Goal: Task Accomplishment & Management: Complete application form

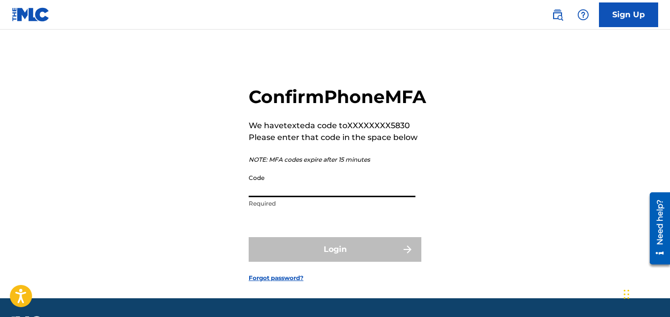
click at [329, 197] on input "Code" at bounding box center [331, 183] width 167 height 28
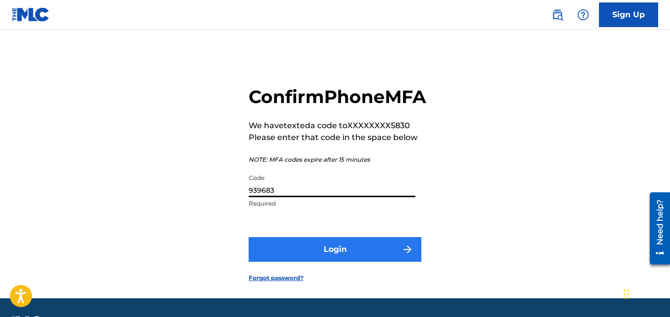
type input "939683"
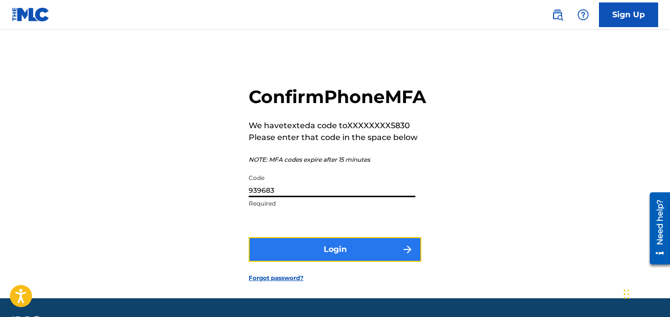
click at [325, 262] on button "Login" at bounding box center [334, 249] width 173 height 25
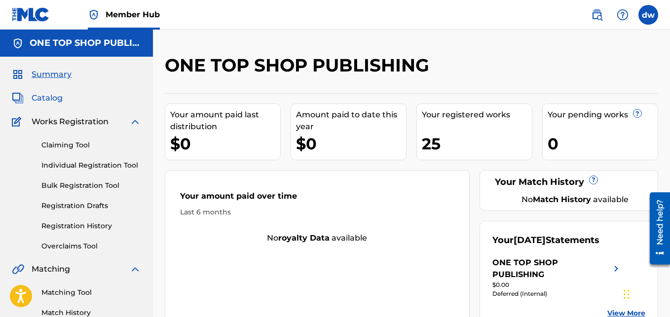
click at [56, 98] on span "Catalog" at bounding box center [47, 98] width 31 height 12
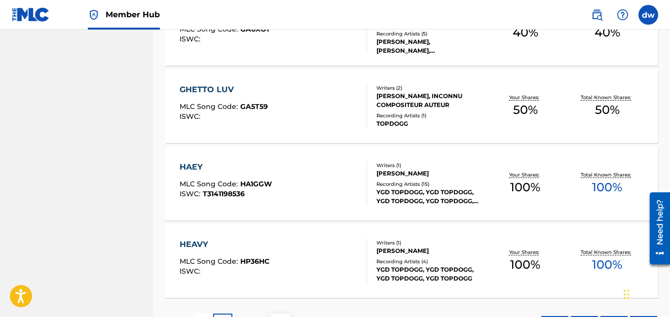
scroll to position [796, 0]
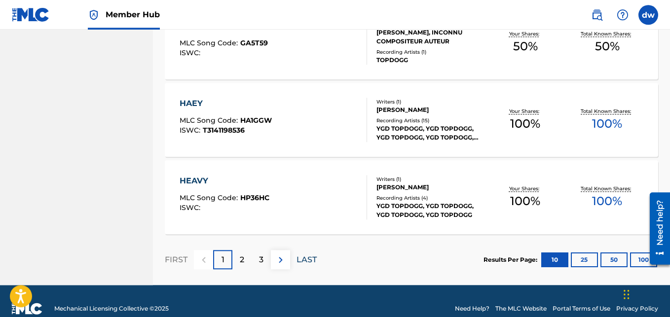
click at [304, 261] on p "LAST" at bounding box center [306, 260] width 20 height 12
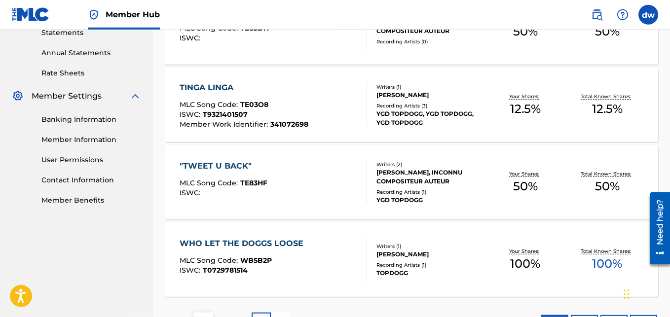
scroll to position [425, 0]
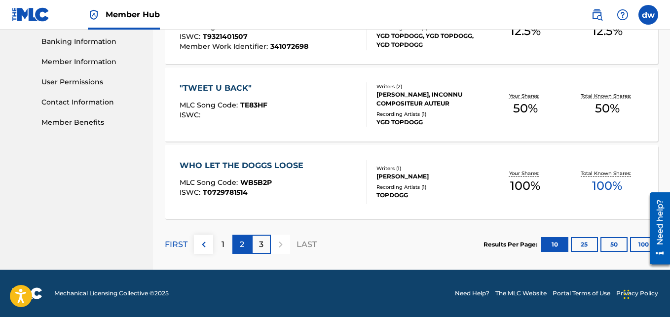
click at [248, 251] on div "2" at bounding box center [241, 244] width 19 height 19
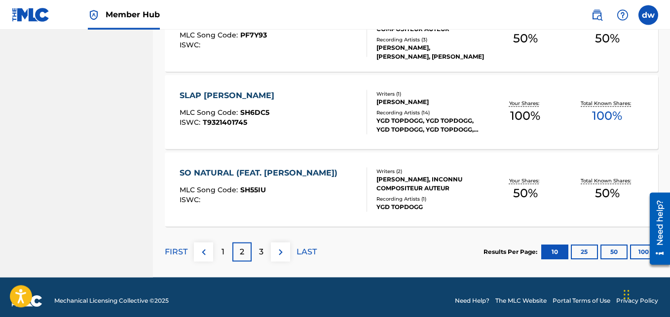
scroll to position [806, 0]
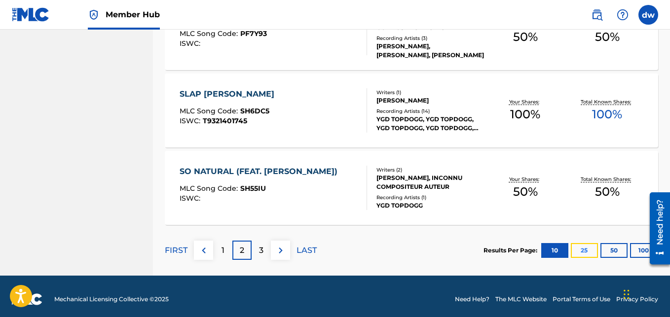
click at [587, 249] on button "25" at bounding box center [583, 250] width 27 height 15
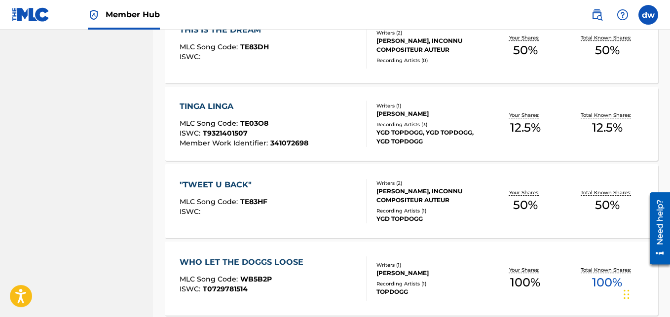
scroll to position [1968, 0]
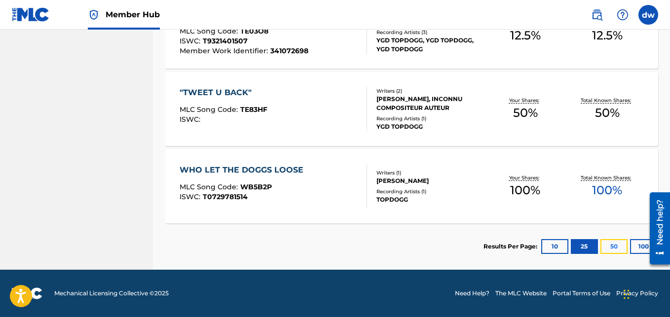
click at [614, 245] on button "50" at bounding box center [613, 246] width 27 height 15
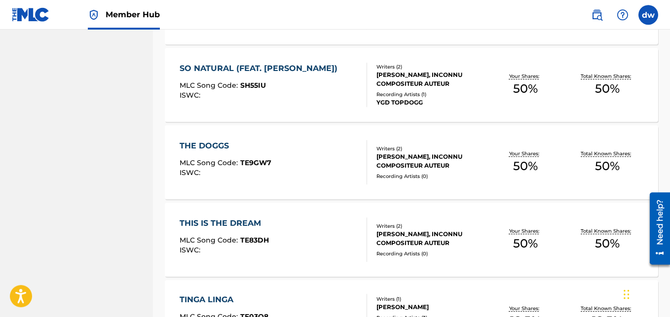
scroll to position [1950, 0]
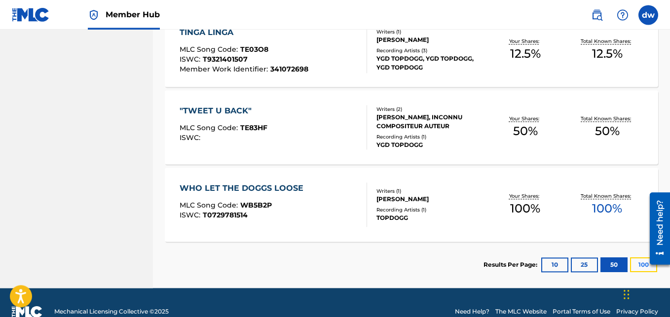
click at [635, 268] on button "100" at bounding box center [643, 264] width 27 height 15
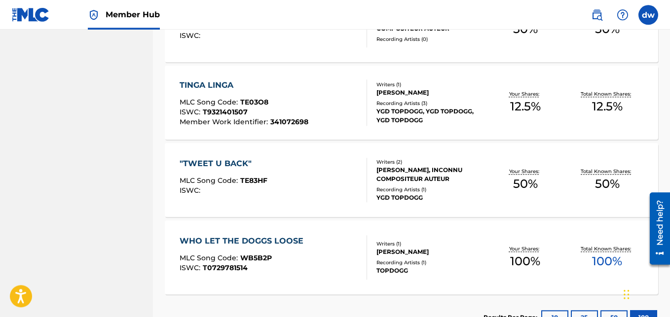
scroll to position [1968, 0]
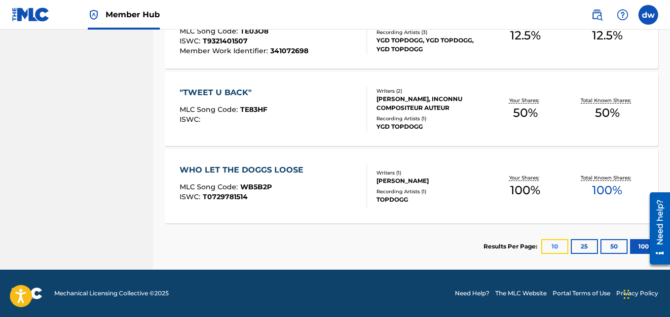
click at [557, 250] on button "10" at bounding box center [554, 246] width 27 height 15
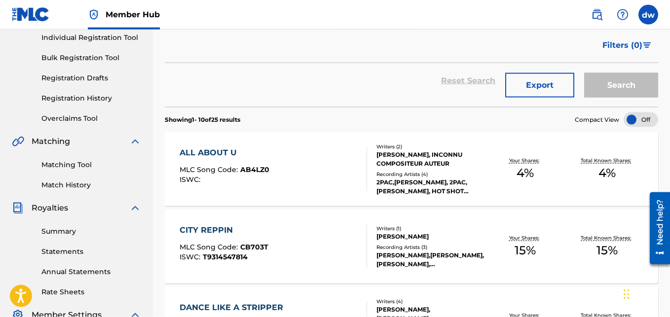
scroll to position [126, 0]
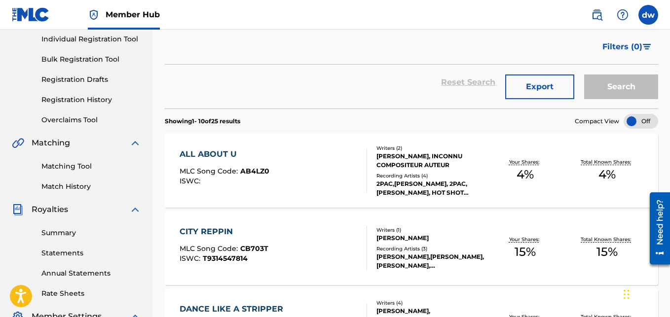
click at [618, 90] on div "Search" at bounding box center [618, 82] width 79 height 35
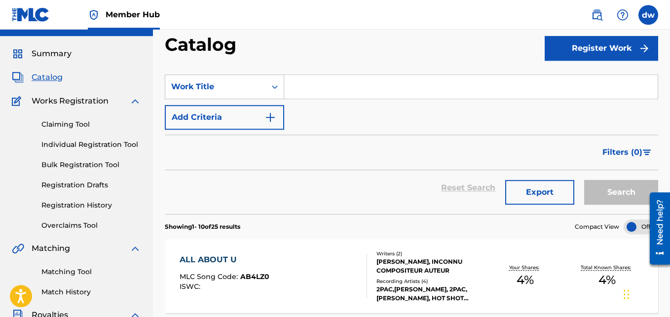
scroll to position [0, 0]
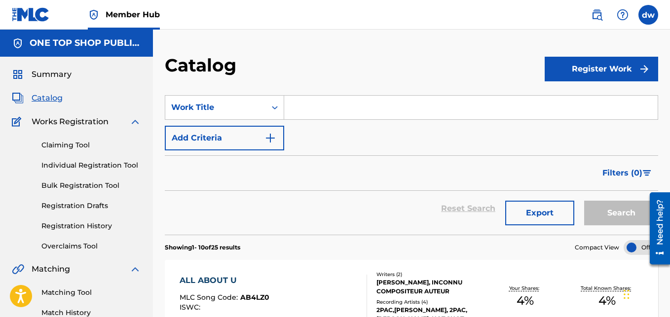
click at [336, 112] on input "Search Form" at bounding box center [470, 108] width 373 height 24
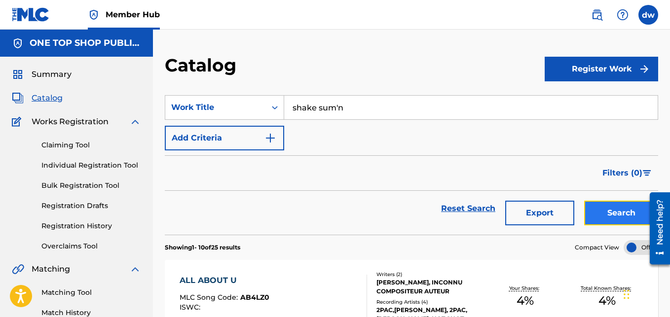
click at [627, 212] on button "Search" at bounding box center [621, 213] width 74 height 25
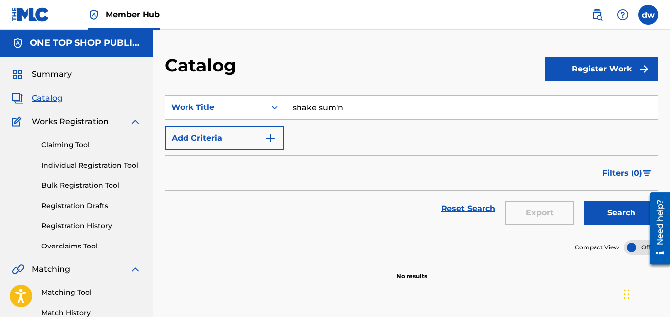
click at [337, 106] on input "shake sum'n" at bounding box center [470, 108] width 373 height 24
click at [627, 210] on button "Search" at bounding box center [621, 213] width 74 height 25
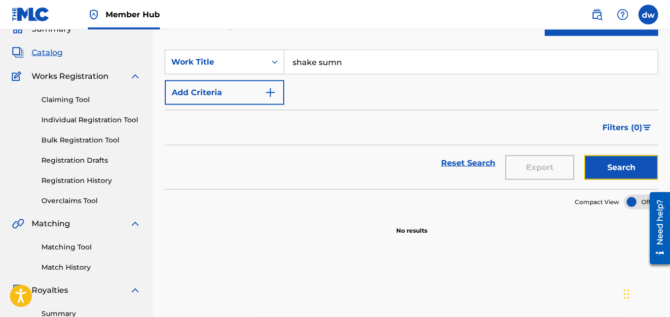
scroll to position [41, 0]
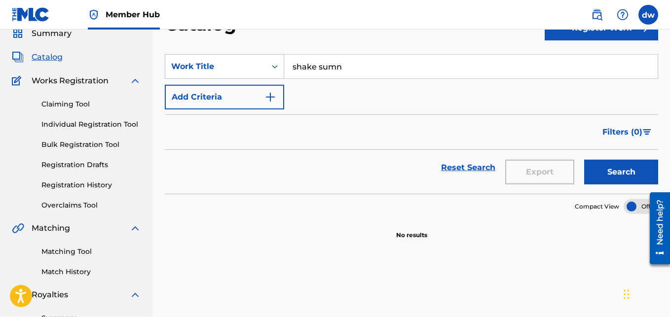
click at [362, 70] on input "shake sumn" at bounding box center [470, 67] width 373 height 24
type input "s"
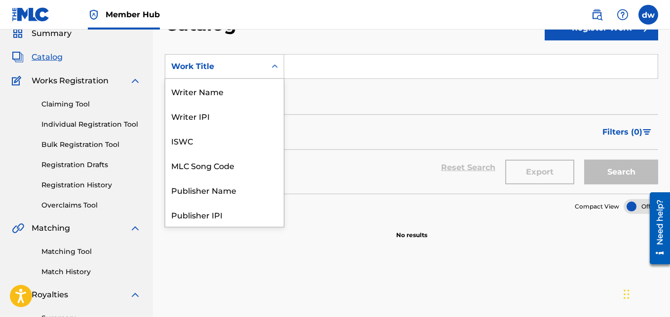
click at [274, 64] on icon "Search Form" at bounding box center [275, 67] width 10 height 10
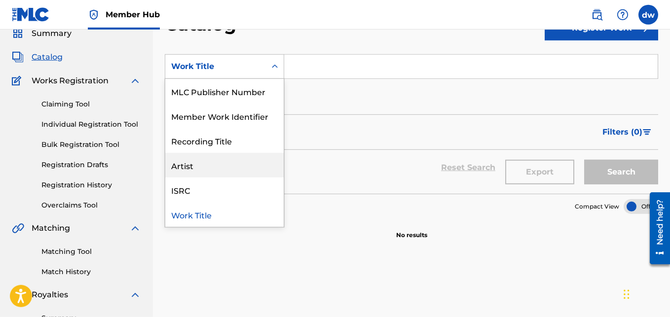
click at [250, 159] on div "Artist" at bounding box center [224, 165] width 118 height 25
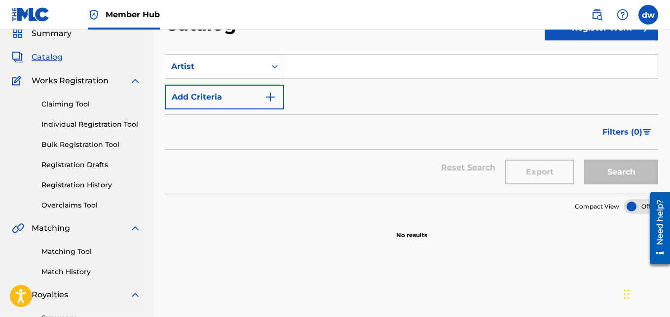
click at [309, 66] on input "Search Form" at bounding box center [470, 67] width 373 height 24
type input "t"
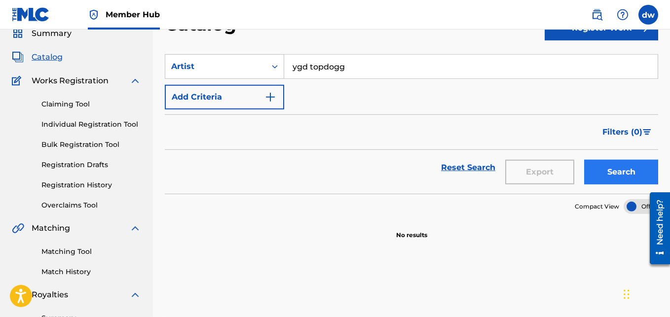
type input "ygd topdogg"
click at [604, 166] on button "Search" at bounding box center [621, 172] width 74 height 25
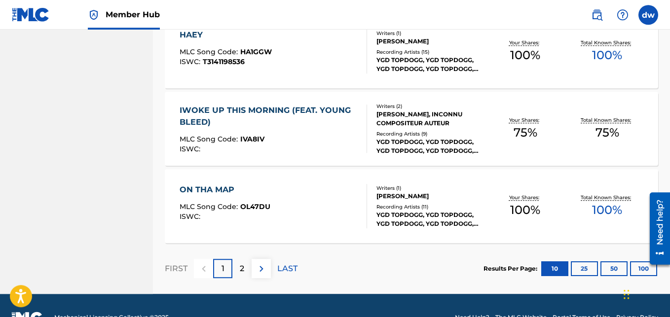
scroll to position [805, 0]
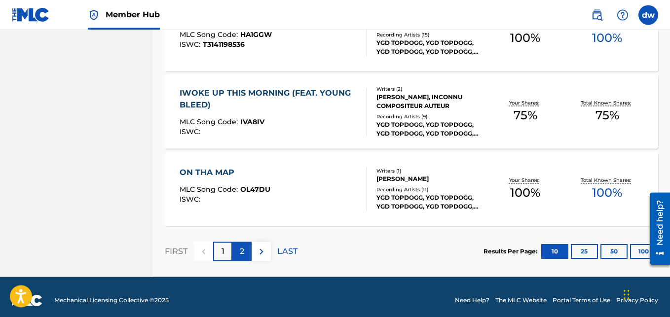
click at [244, 252] on p "2" at bounding box center [242, 252] width 4 height 12
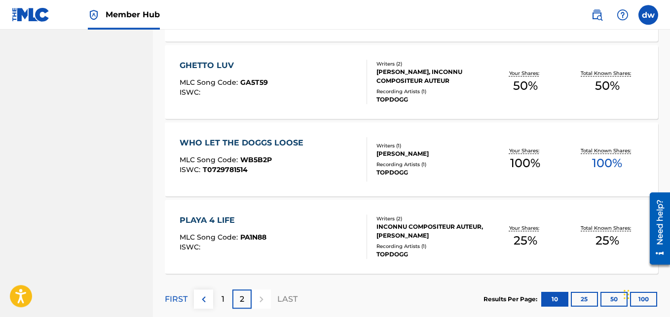
scroll to position [557, 0]
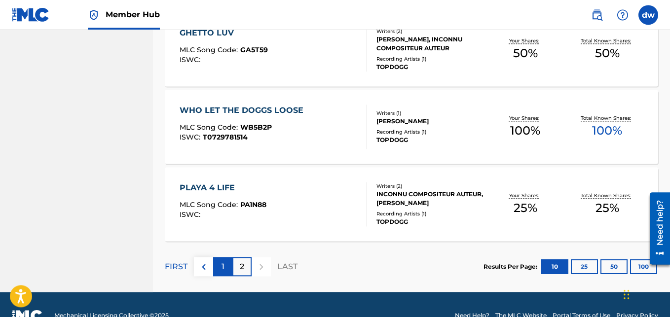
click at [223, 265] on p "1" at bounding box center [222, 267] width 3 height 12
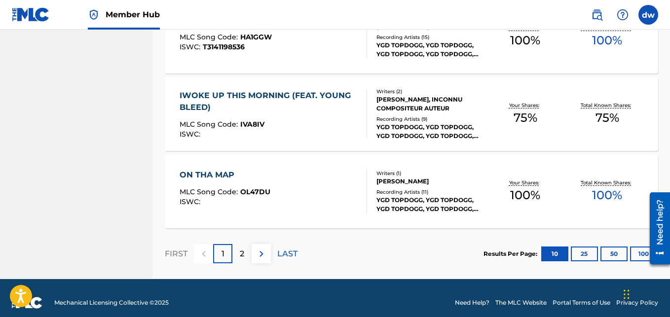
scroll to position [812, 0]
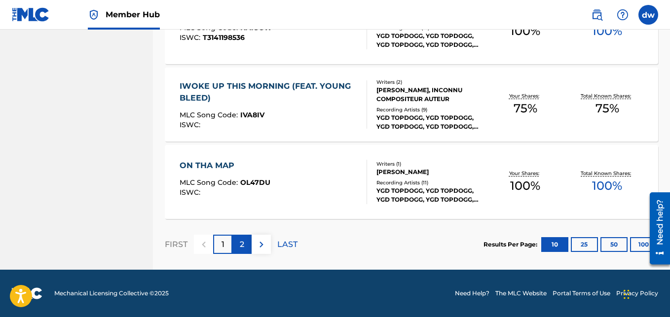
click at [246, 246] on div "2" at bounding box center [241, 244] width 19 height 19
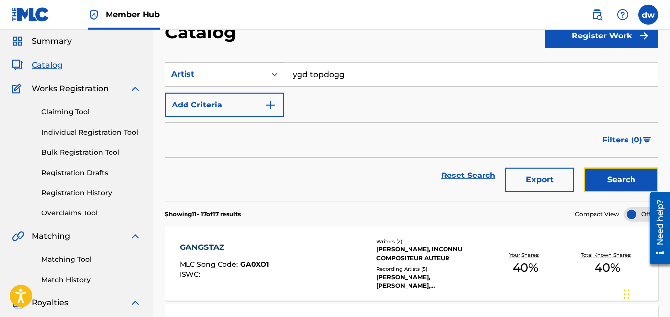
scroll to position [0, 0]
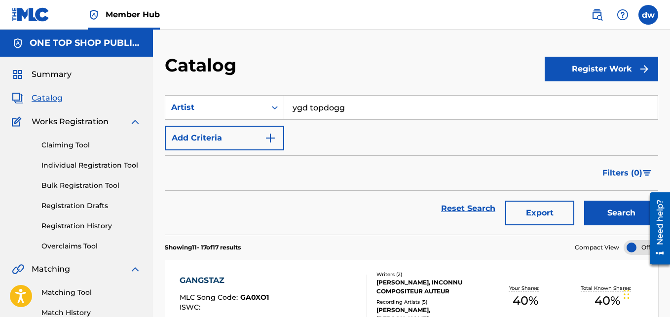
click at [46, 98] on span "Catalog" at bounding box center [47, 98] width 31 height 12
click at [47, 98] on span "Catalog" at bounding box center [47, 98] width 31 height 12
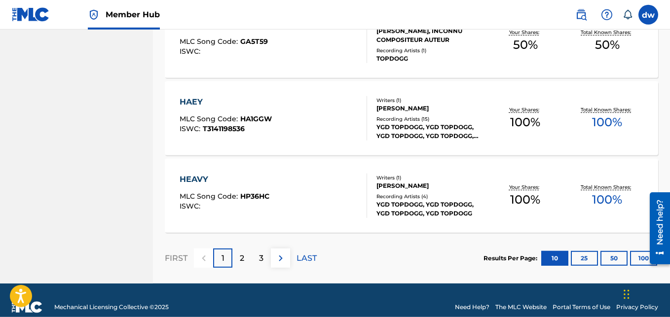
scroll to position [800, 0]
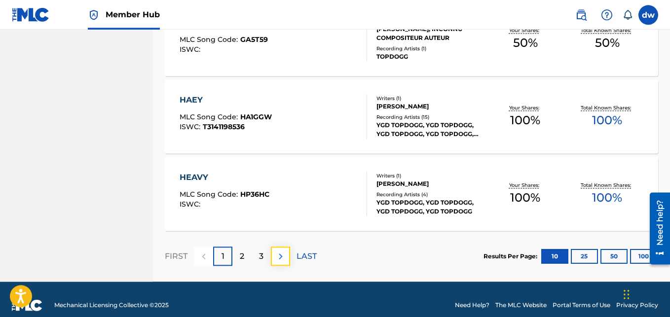
click at [279, 255] on img at bounding box center [281, 256] width 12 height 12
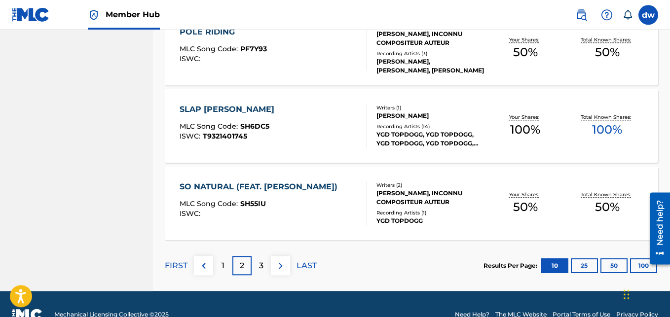
scroll to position [792, 0]
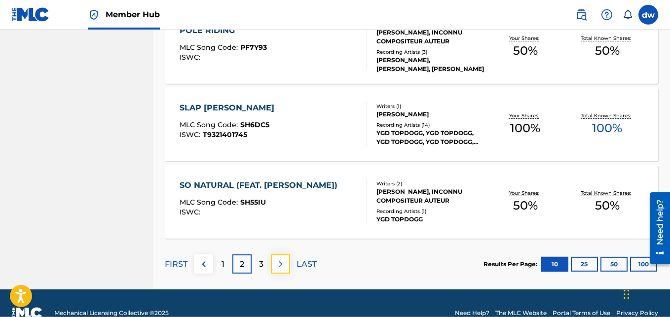
click at [278, 265] on img at bounding box center [281, 264] width 12 height 12
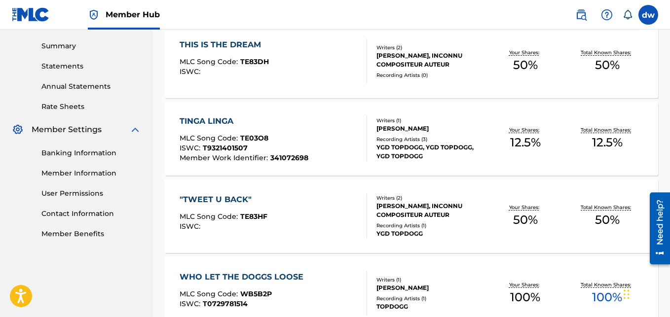
scroll to position [318, 0]
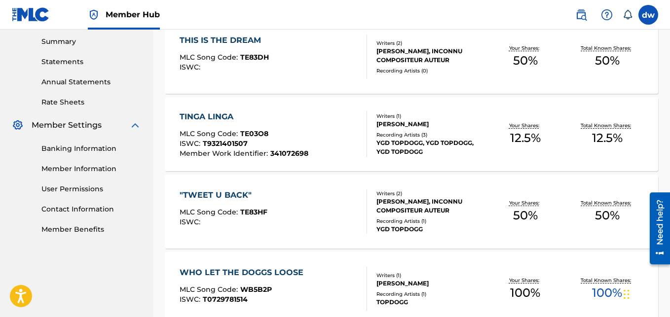
drag, startPoint x: 672, startPoint y: 156, endPoint x: 673, endPoint y: 219, distance: 63.1
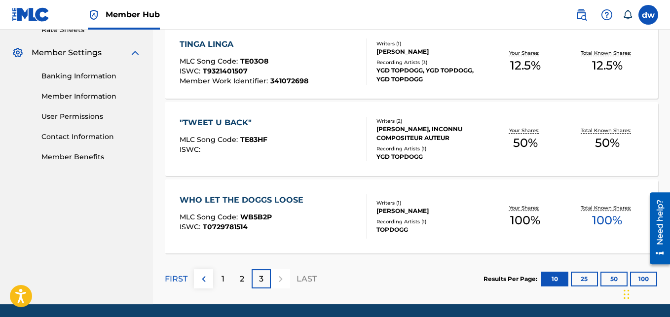
scroll to position [391, 0]
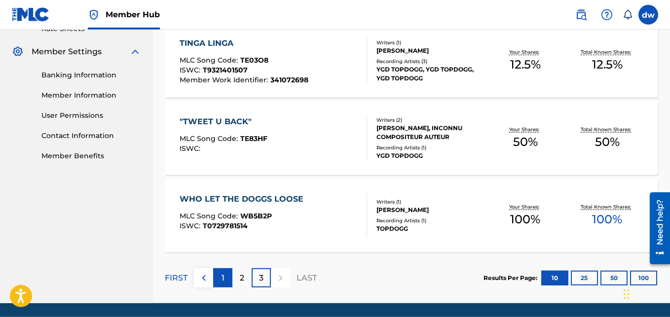
click at [222, 281] on p "1" at bounding box center [222, 278] width 3 height 12
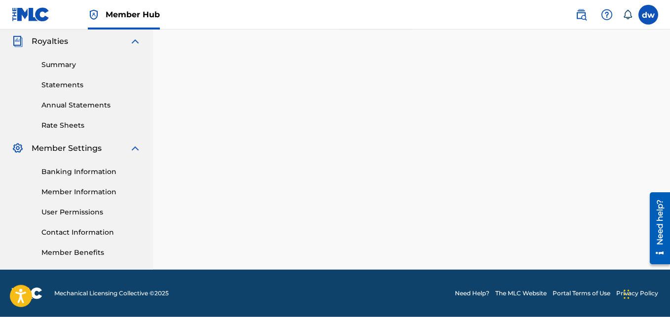
scroll to position [294, 0]
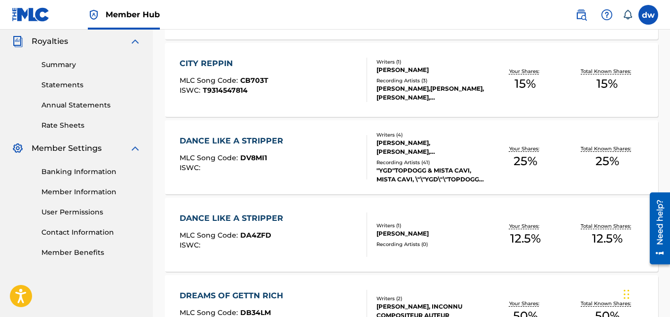
click at [248, 141] on div "DANCE LIKE A STRIPPER" at bounding box center [233, 141] width 108 height 12
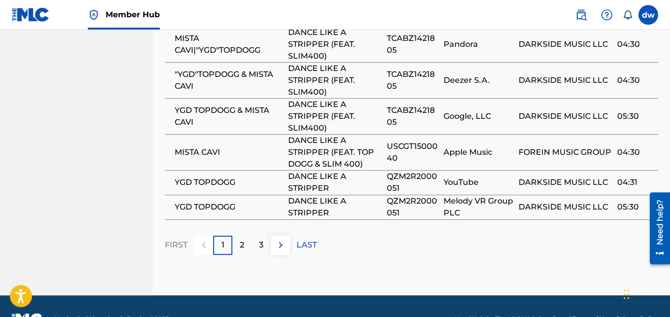
scroll to position [834, 0]
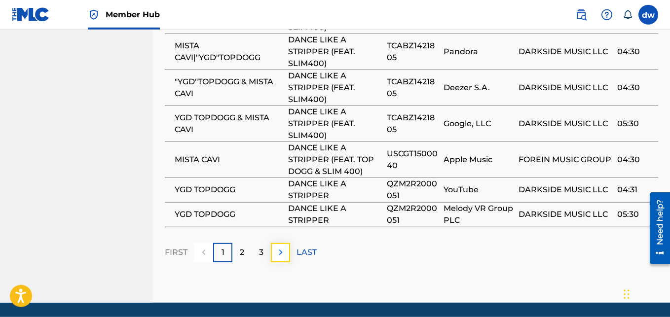
click at [283, 253] on img at bounding box center [281, 253] width 12 height 12
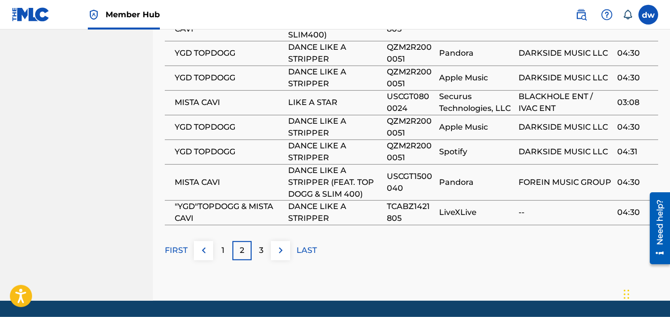
scroll to position [781, 0]
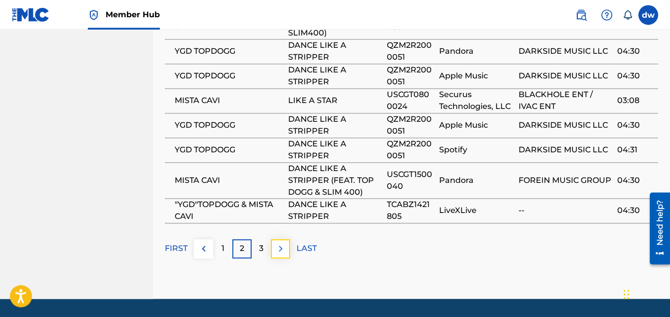
click at [277, 253] on img at bounding box center [281, 249] width 12 height 12
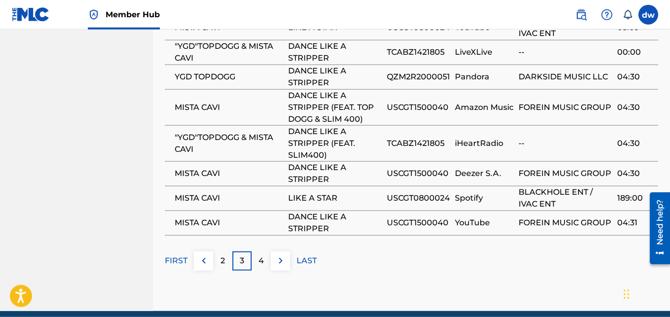
scroll to position [771, 0]
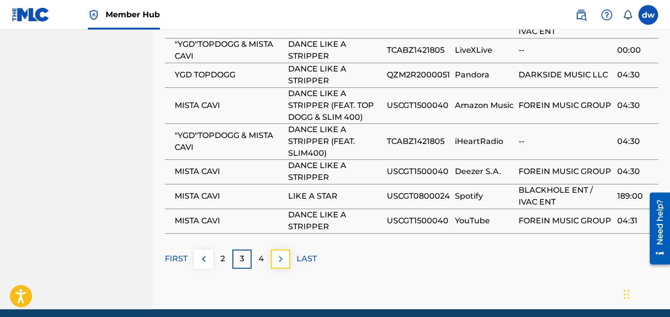
click at [276, 260] on img at bounding box center [281, 259] width 12 height 12
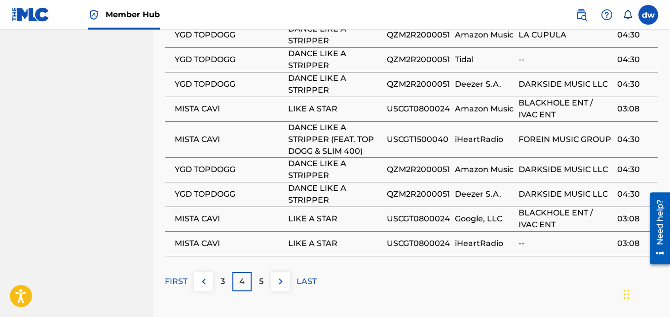
scroll to position [724, 0]
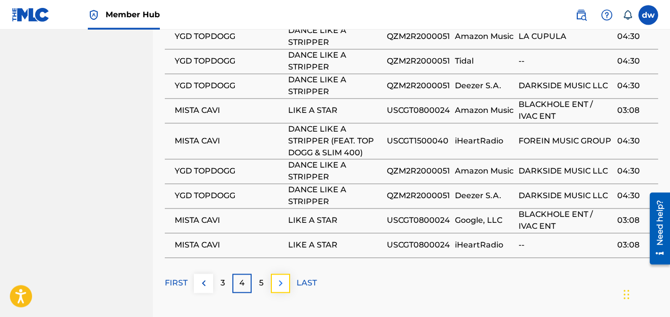
click at [277, 284] on img at bounding box center [281, 283] width 12 height 12
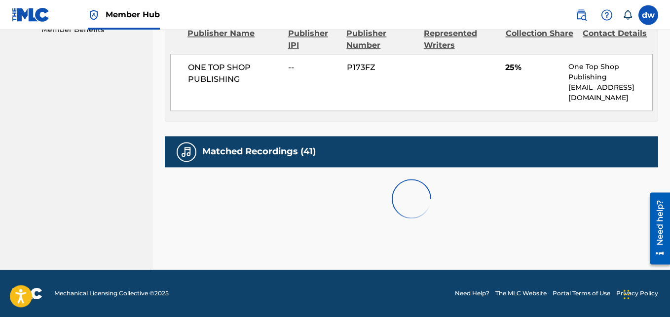
scroll to position [517, 0]
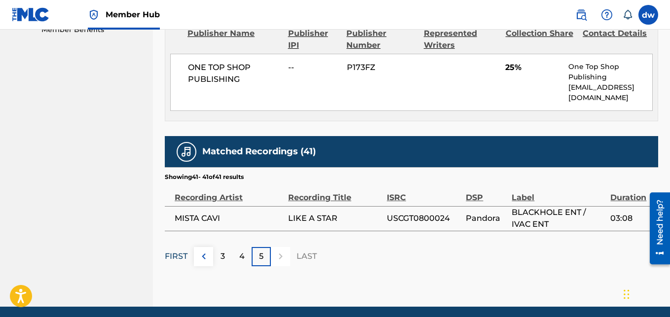
click at [178, 254] on p "FIRST" at bounding box center [176, 256] width 23 height 12
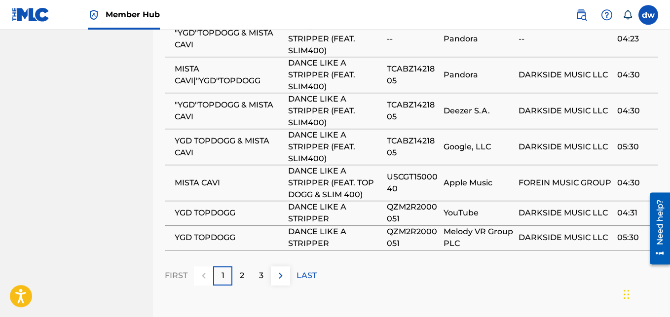
scroll to position [812, 0]
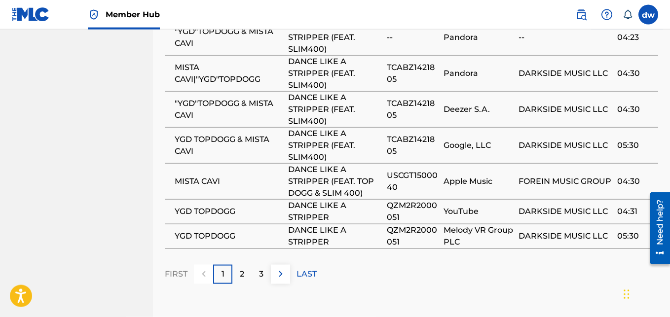
drag, startPoint x: 1312, startPoint y: 287, endPoint x: 1313, endPoint y: 375, distance: 88.3
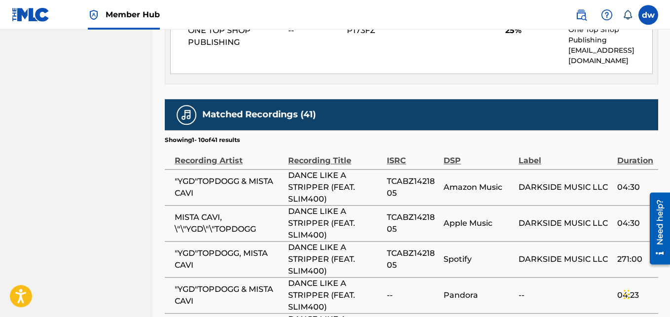
scroll to position [541, 0]
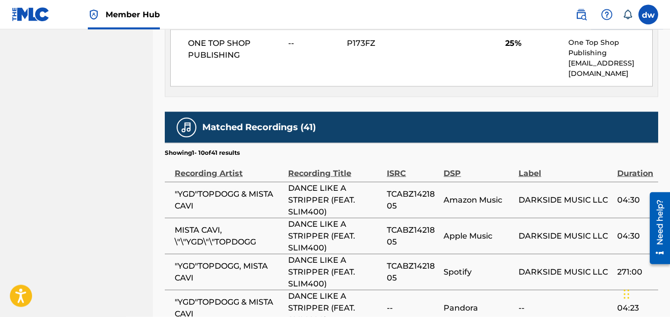
drag, startPoint x: 672, startPoint y: 161, endPoint x: 673, endPoint y: 188, distance: 26.6
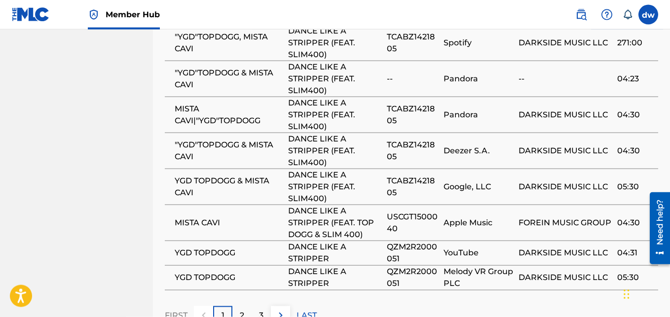
scroll to position [769, 0]
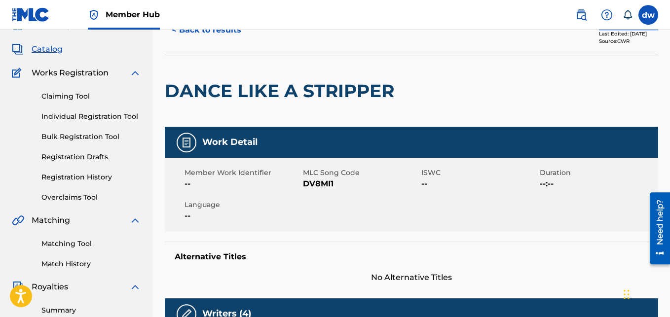
scroll to position [38, 0]
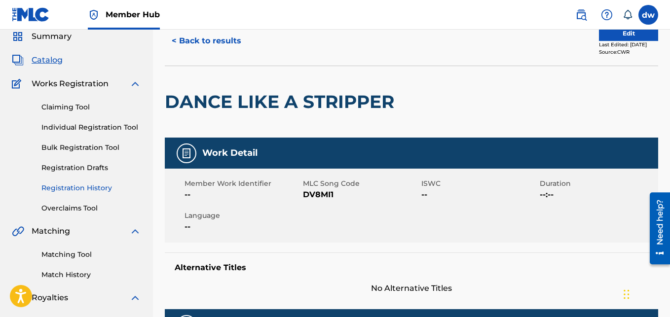
click at [75, 185] on link "Registration History" at bounding box center [91, 188] width 100 height 10
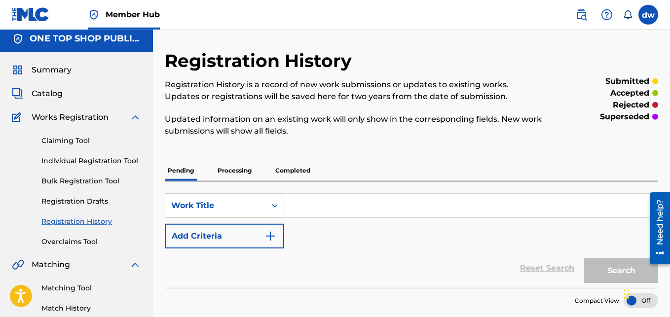
scroll to position [3, 0]
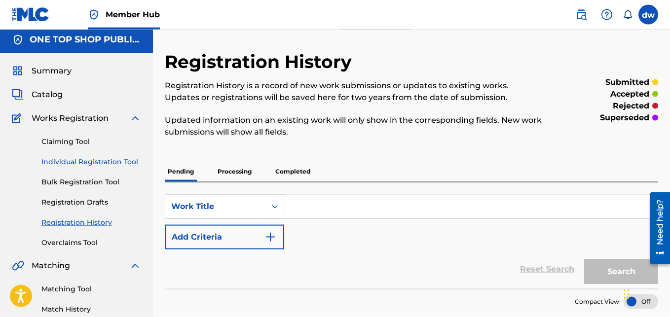
click at [101, 165] on link "Individual Registration Tool" at bounding box center [91, 162] width 100 height 10
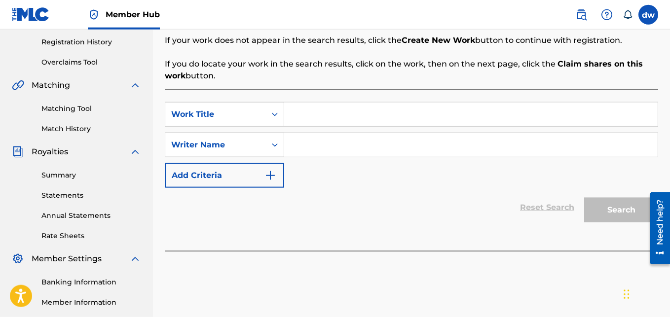
scroll to position [182, 0]
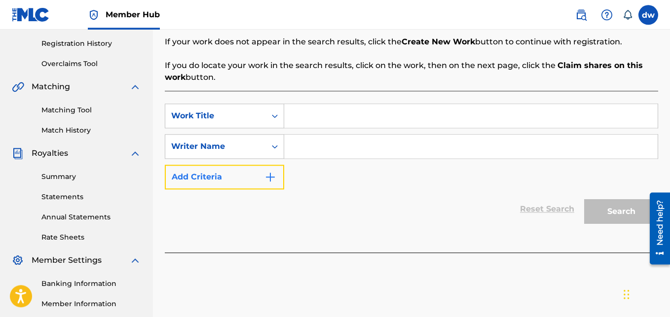
click at [269, 177] on img "Search Form" at bounding box center [270, 177] width 12 height 12
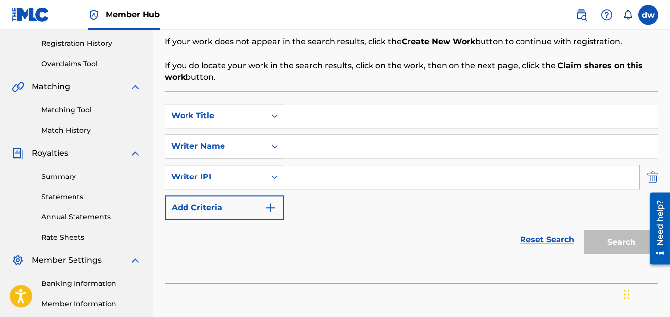
click at [654, 178] on img "Search Form" at bounding box center [652, 177] width 11 height 25
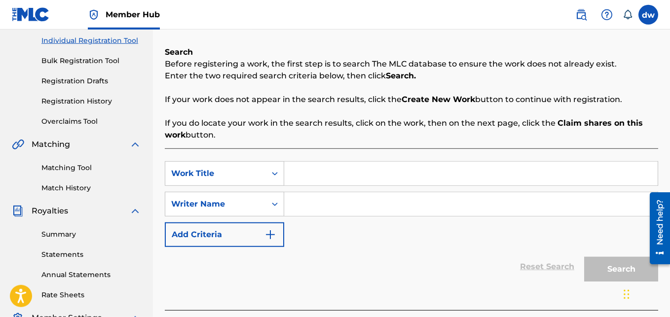
scroll to position [116, 0]
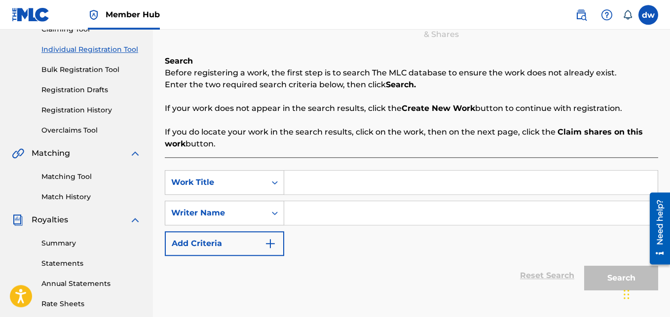
drag, startPoint x: 672, startPoint y: 143, endPoint x: 665, endPoint y: 94, distance: 49.7
click at [78, 69] on link "Bulk Registration Tool" at bounding box center [91, 70] width 100 height 10
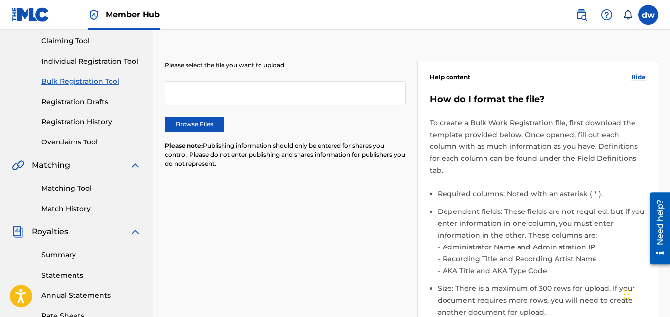
scroll to position [103, 0]
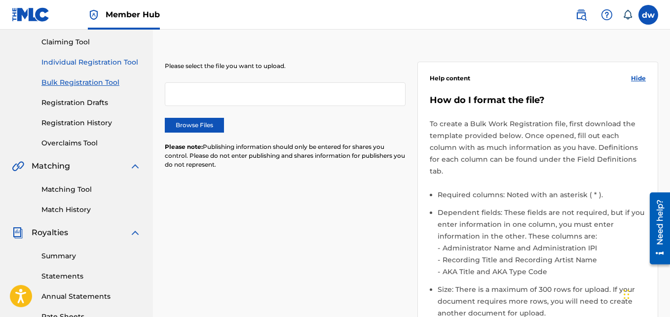
click at [83, 62] on link "Individual Registration Tool" at bounding box center [91, 62] width 100 height 10
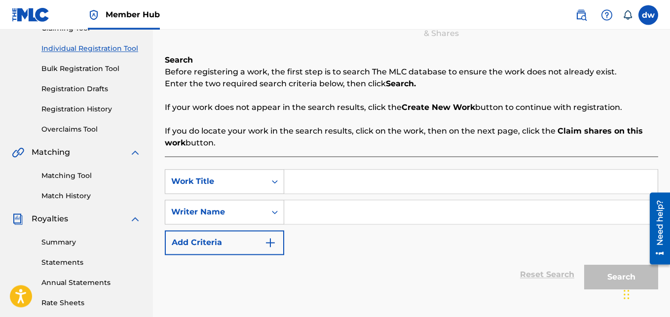
scroll to position [120, 0]
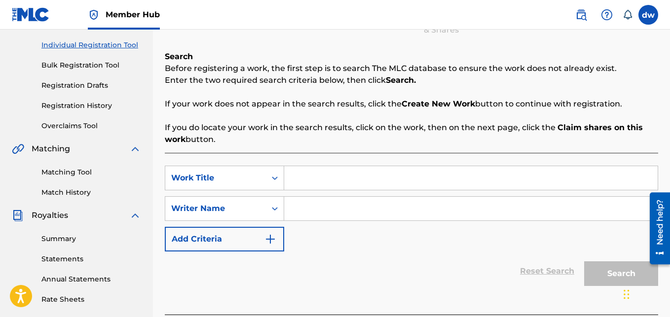
click at [318, 176] on input "Search Form" at bounding box center [470, 178] width 373 height 24
type input "going back to [GEOGRAPHIC_DATA]"
click at [325, 212] on input "Search Form" at bounding box center [470, 209] width 373 height 24
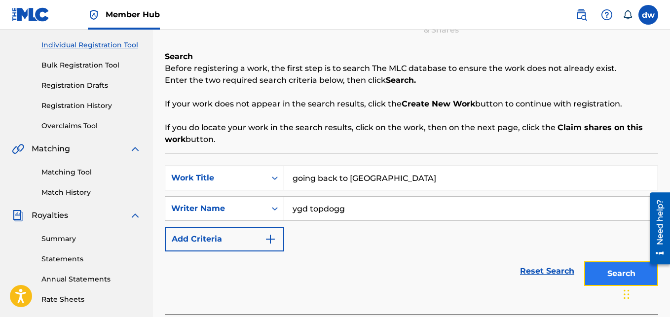
click at [595, 278] on button "Search" at bounding box center [621, 273] width 74 height 25
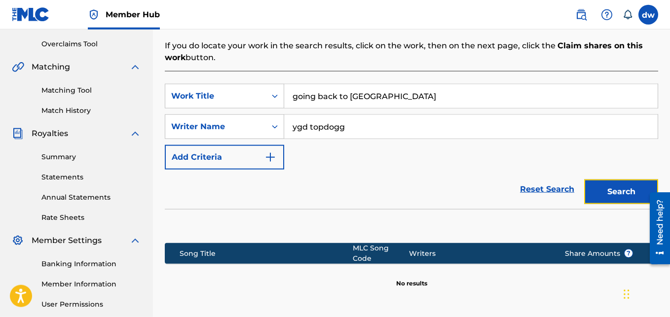
scroll to position [197, 0]
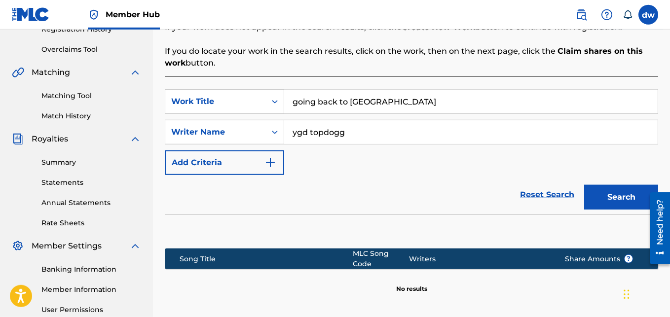
click at [309, 131] on input "ygd topdogg" at bounding box center [470, 132] width 373 height 24
click at [600, 205] on button "Search" at bounding box center [621, 197] width 74 height 25
click at [345, 133] on input "ygdtopdogg" at bounding box center [470, 132] width 373 height 24
type input "y"
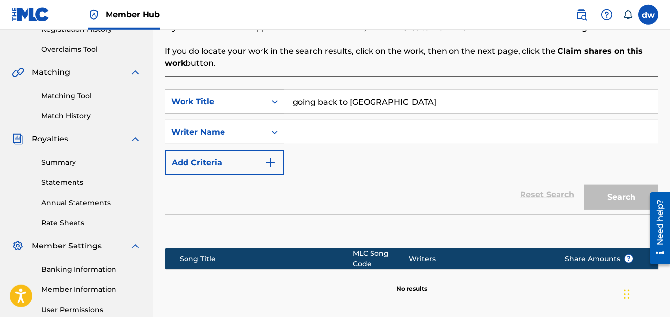
click at [274, 102] on icon "Search Form" at bounding box center [275, 102] width 10 height 10
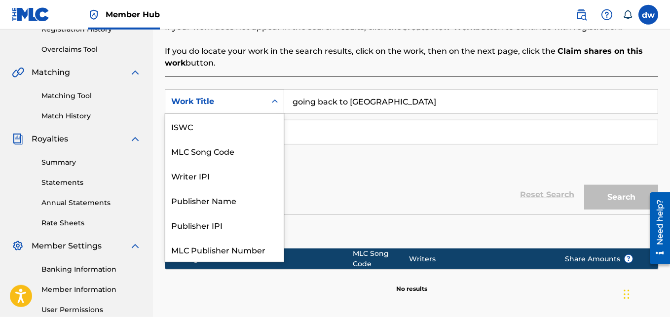
scroll to position [25, 0]
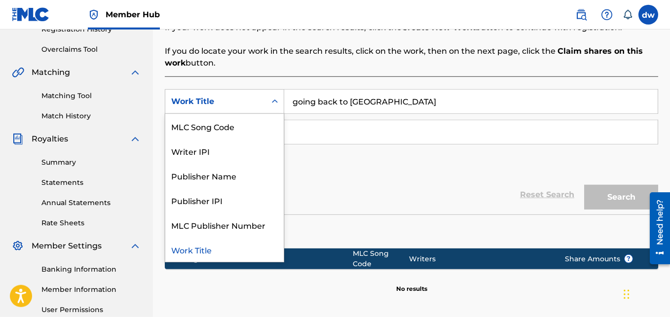
click at [352, 287] on div "Song Title MLC Song Code Writers Share Amounts ? No results" at bounding box center [411, 261] width 493 height 95
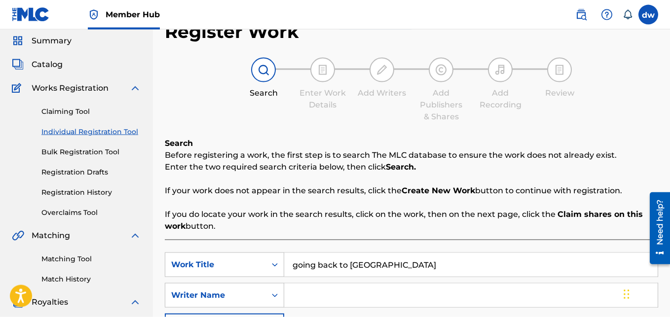
scroll to position [33, 0]
click at [44, 64] on span "Catalog" at bounding box center [47, 65] width 31 height 12
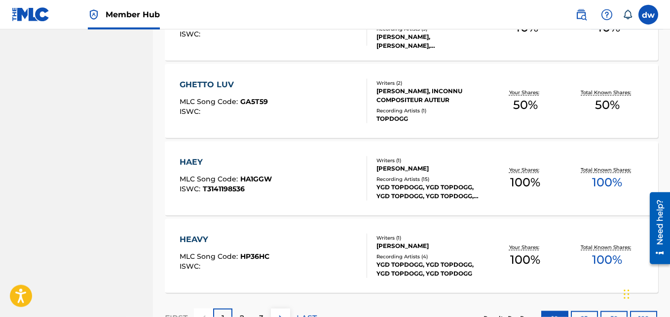
scroll to position [772, 0]
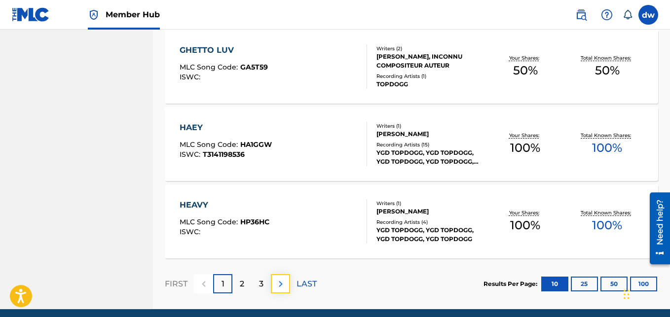
click at [280, 287] on img at bounding box center [281, 284] width 12 height 12
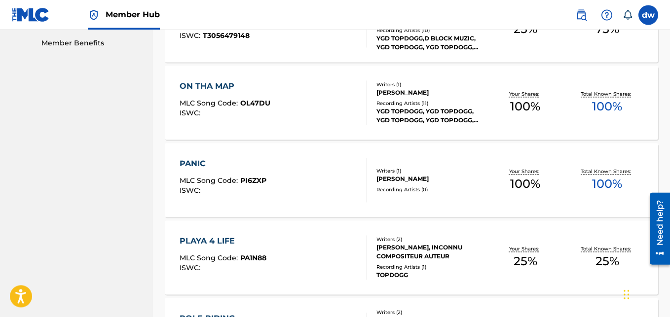
scroll to position [812, 0]
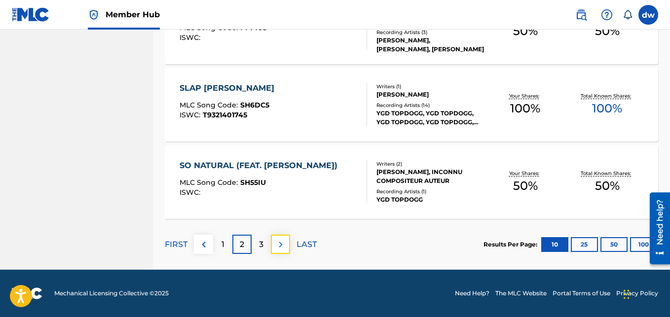
click at [278, 244] on img at bounding box center [281, 245] width 12 height 12
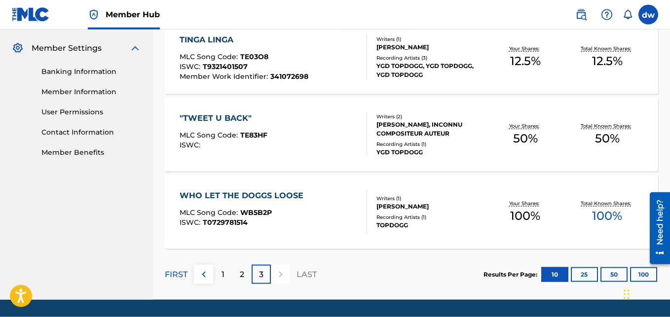
scroll to position [393, 0]
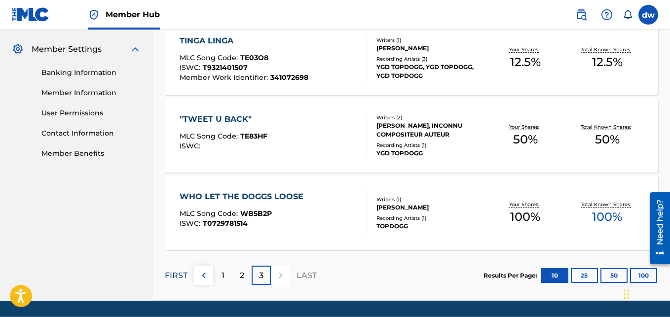
click at [179, 277] on p "FIRST" at bounding box center [176, 276] width 23 height 12
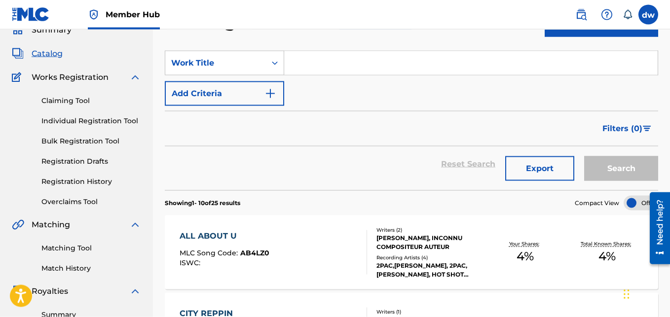
scroll to position [0, 0]
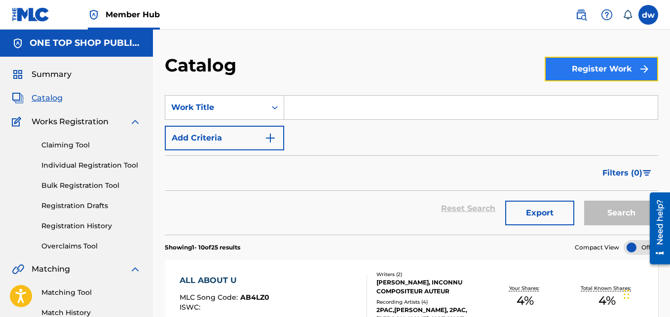
click at [598, 64] on button "Register Work" at bounding box center [600, 69] width 113 height 25
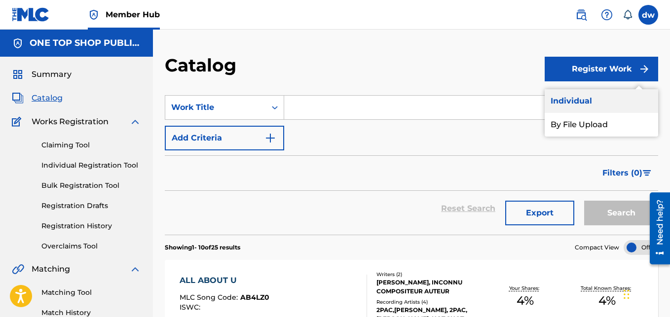
click at [580, 101] on link "Individual" at bounding box center [600, 101] width 113 height 24
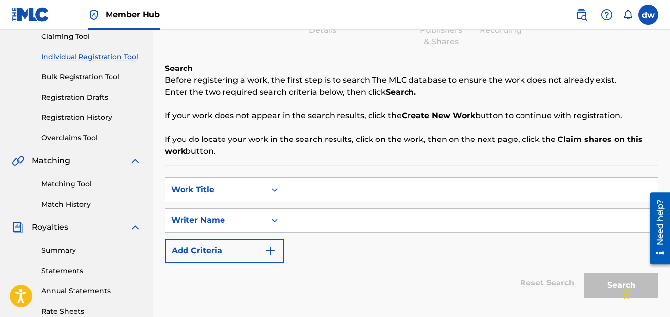
scroll to position [102, 0]
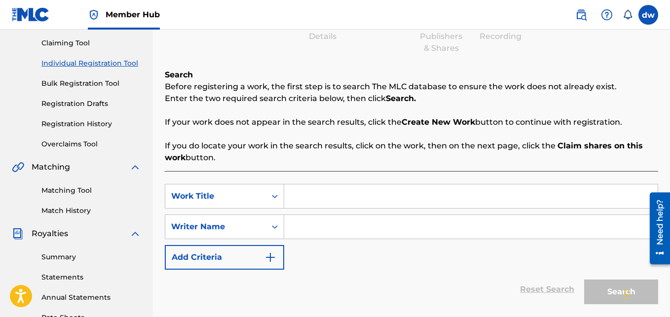
click at [309, 203] on input "Search Form" at bounding box center [470, 196] width 373 height 24
type input "Going back to [GEOGRAPHIC_DATA]"
click at [310, 225] on input "Search Form" at bounding box center [470, 227] width 373 height 24
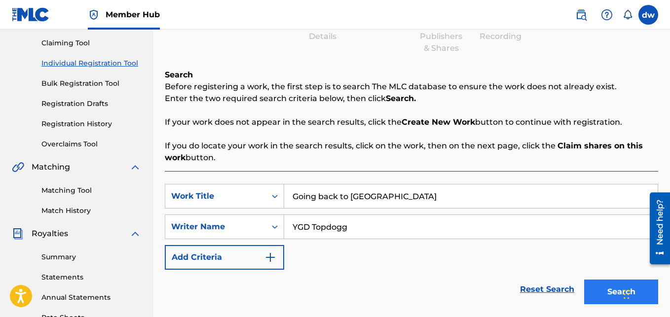
type input "YGD Topdogg"
click at [602, 288] on button "Search" at bounding box center [621, 292] width 74 height 25
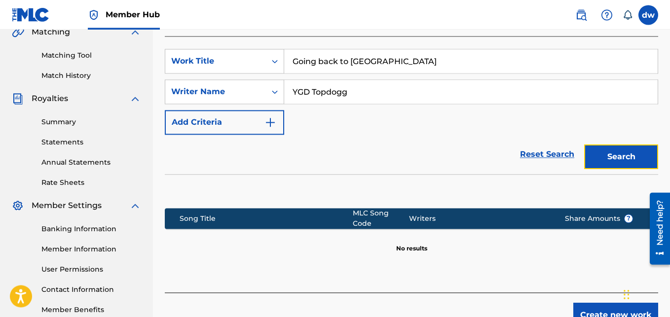
scroll to position [240, 0]
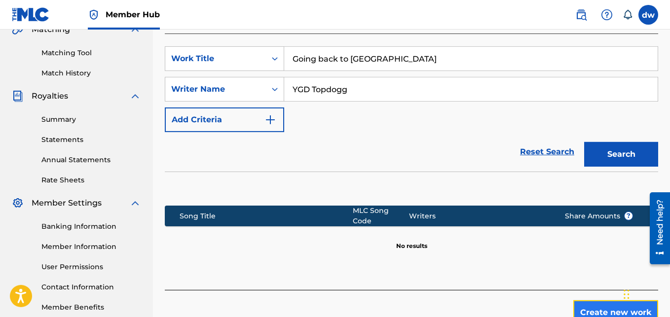
click at [590, 305] on button "Create new work" at bounding box center [615, 312] width 85 height 25
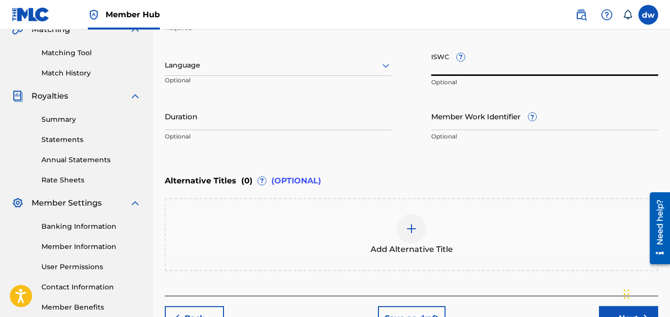
click at [480, 62] on input "ISWC ?" at bounding box center [544, 62] width 227 height 28
paste input "QZM2R2000037"
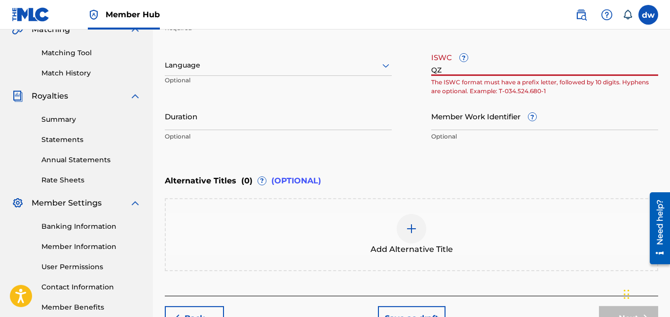
type input "Q"
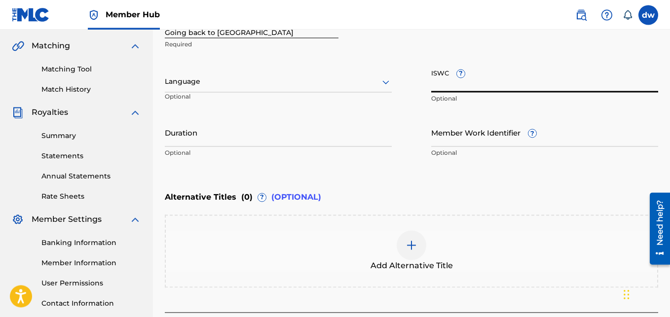
scroll to position [224, 0]
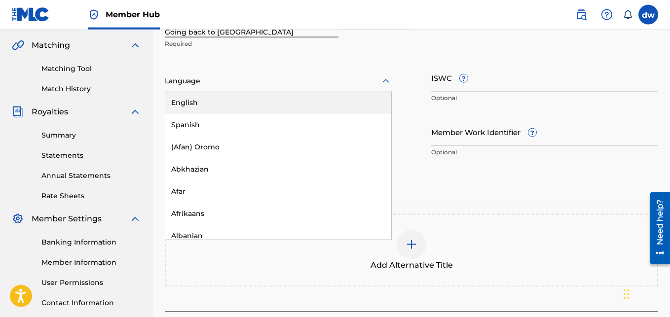
click at [386, 82] on icon at bounding box center [386, 81] width 12 height 12
click at [266, 105] on div "English" at bounding box center [278, 103] width 226 height 22
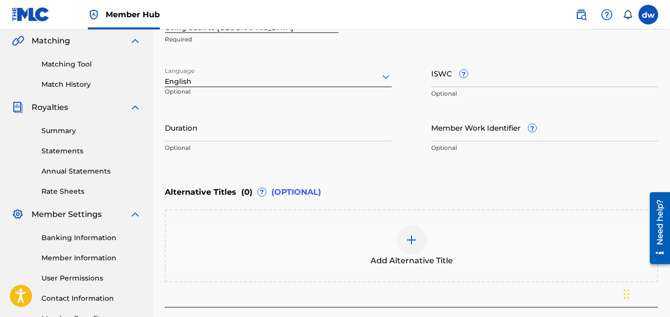
scroll to position [227, 0]
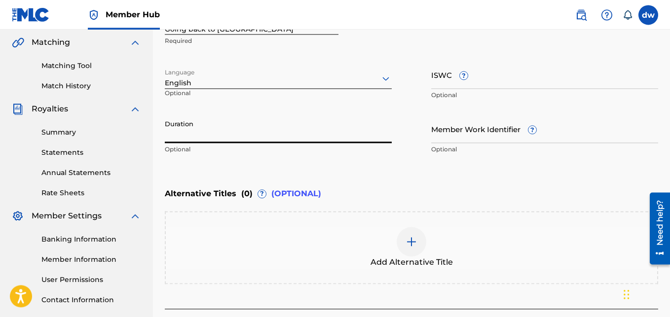
click at [246, 137] on input "Duration" at bounding box center [278, 129] width 227 height 28
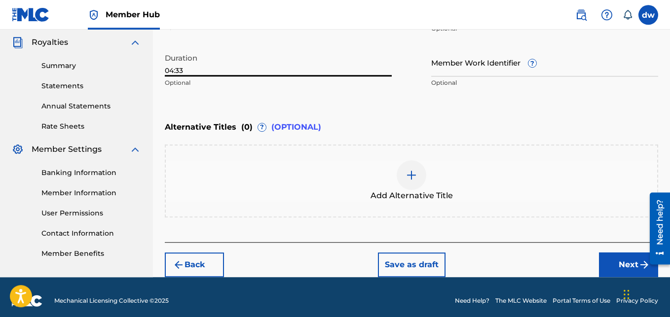
scroll to position [301, 0]
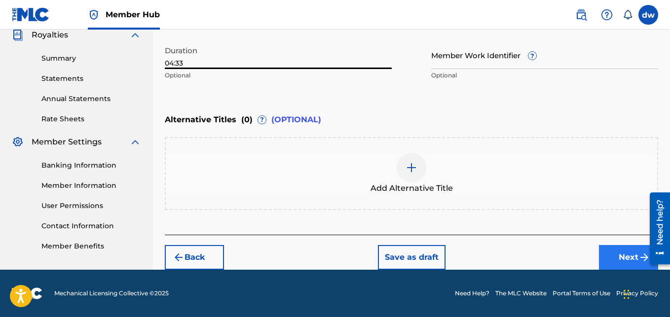
type input "04:33"
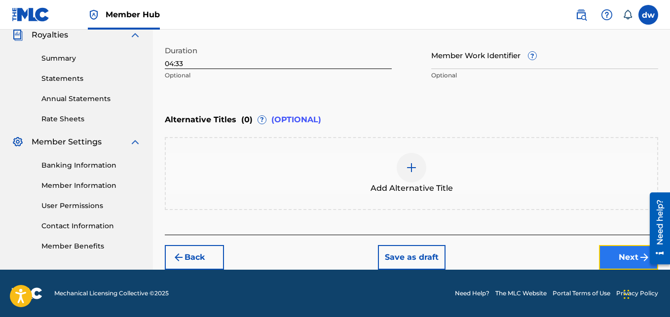
click at [619, 256] on button "Next" at bounding box center [628, 257] width 59 height 25
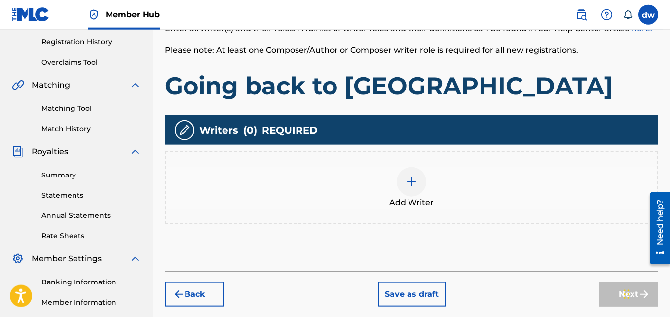
scroll to position [182, 0]
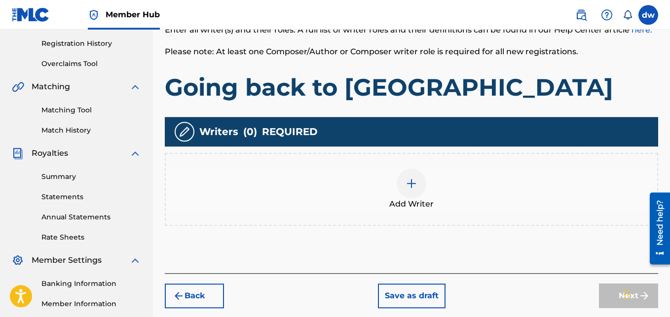
click at [409, 181] on img at bounding box center [411, 183] width 12 height 12
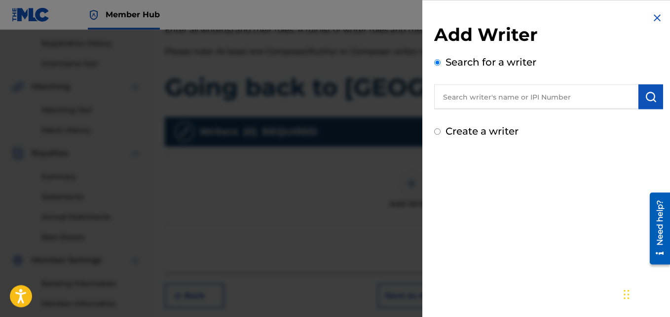
click at [483, 94] on input "text" at bounding box center [536, 96] width 204 height 25
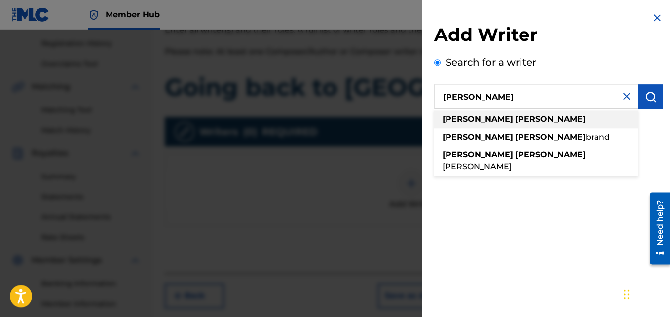
type input "[PERSON_NAME]"
click at [515, 123] on strong "[PERSON_NAME]" at bounding box center [550, 118] width 71 height 9
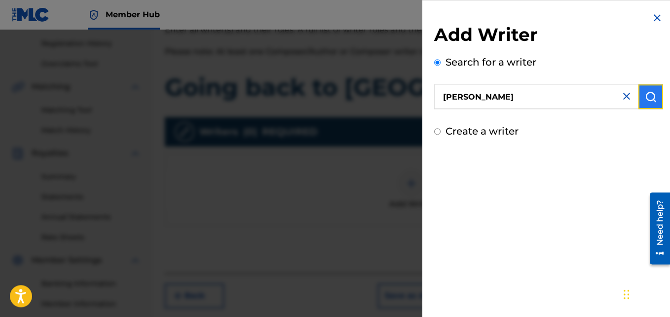
click at [644, 94] on img "submit" at bounding box center [650, 97] width 12 height 12
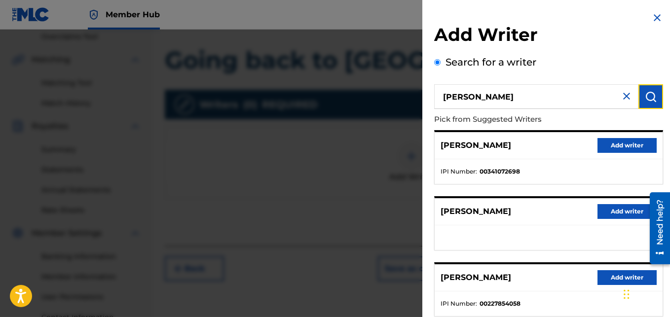
scroll to position [209, 0]
drag, startPoint x: 662, startPoint y: 117, endPoint x: 668, endPoint y: 124, distance: 9.5
click at [668, 124] on div "Add Writer Search for a writer [PERSON_NAME] from Suggested Writers [PERSON_NAM…" at bounding box center [548, 255] width 252 height 511
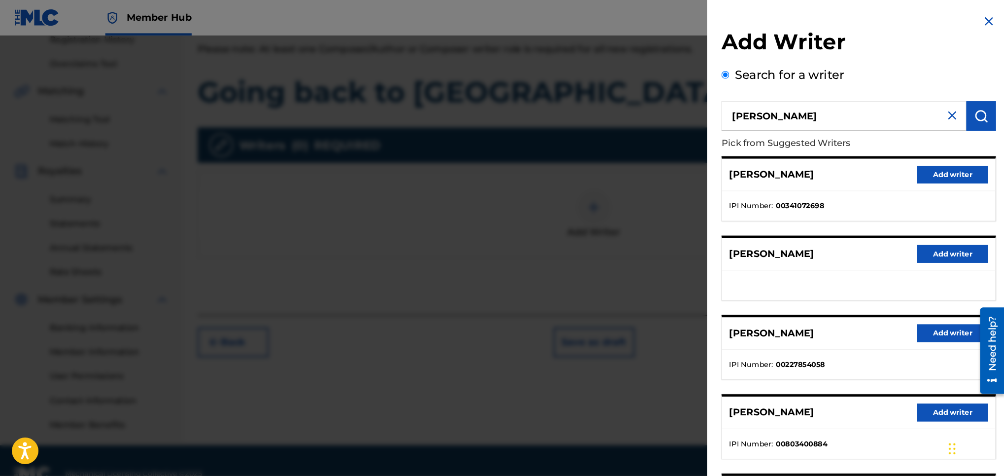
scroll to position [136, 0]
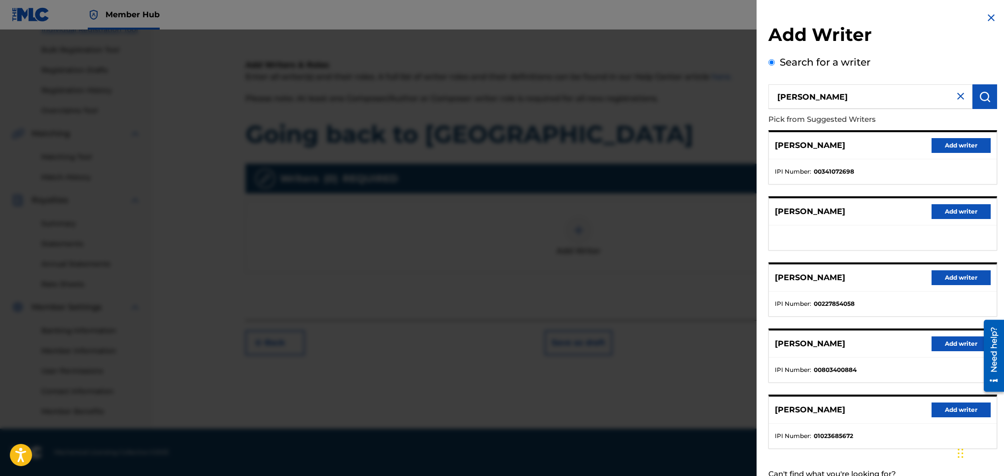
click at [669, 244] on div at bounding box center [502, 268] width 1004 height 476
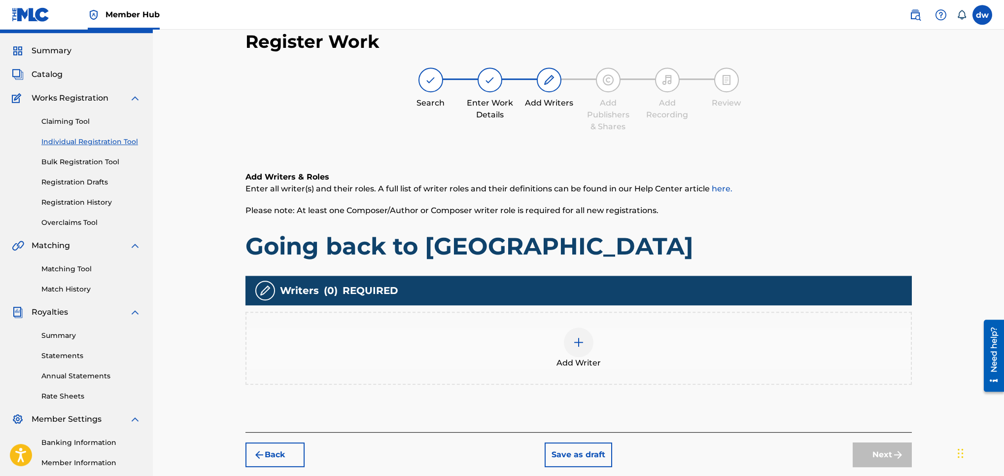
scroll to position [24, 0]
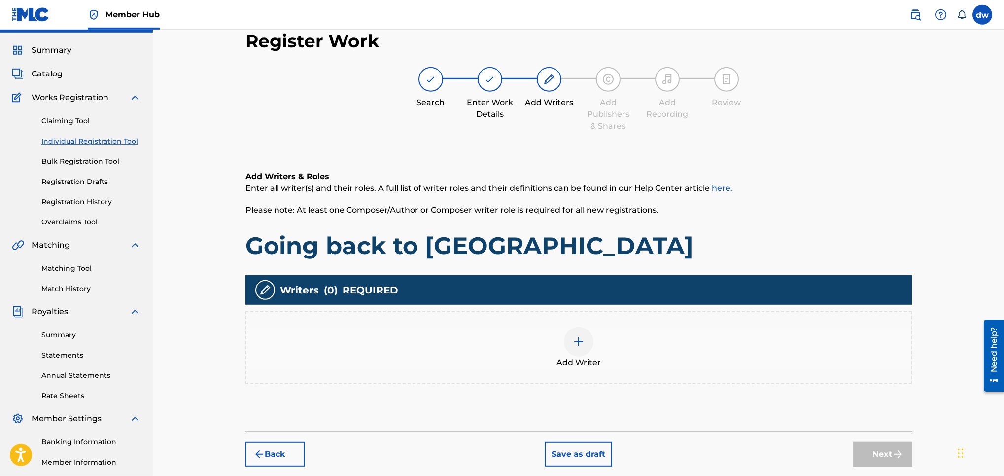
click at [545, 79] on img at bounding box center [549, 79] width 12 height 12
click at [584, 317] on div at bounding box center [579, 342] width 30 height 30
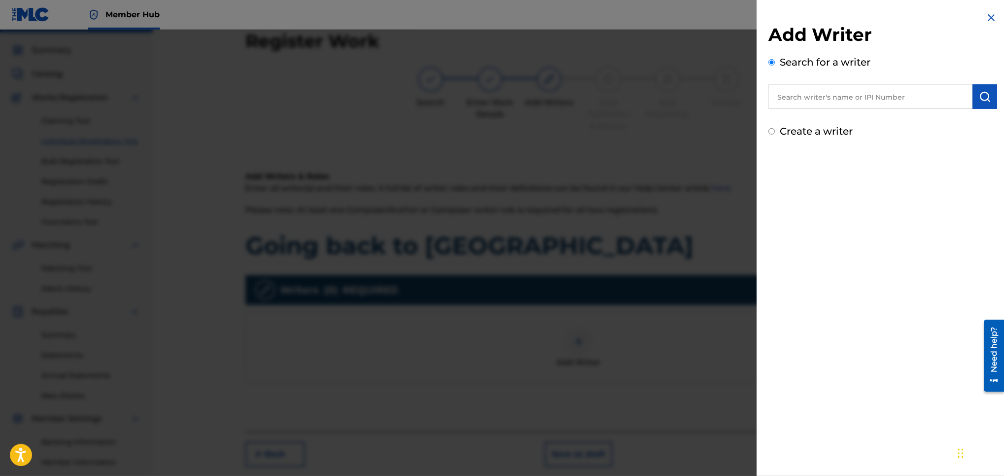
click at [669, 102] on input "text" at bounding box center [871, 96] width 204 height 25
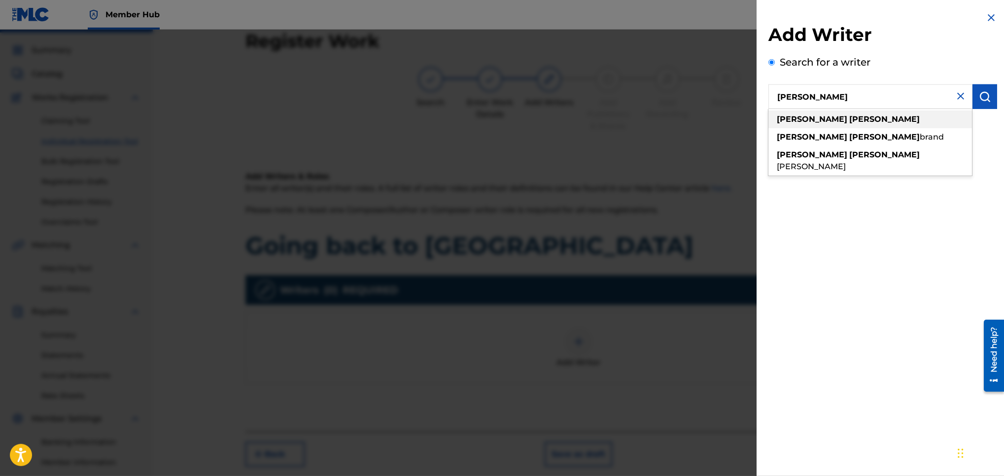
type input "[PERSON_NAME]"
click at [669, 115] on div "[PERSON_NAME]" at bounding box center [871, 119] width 204 height 18
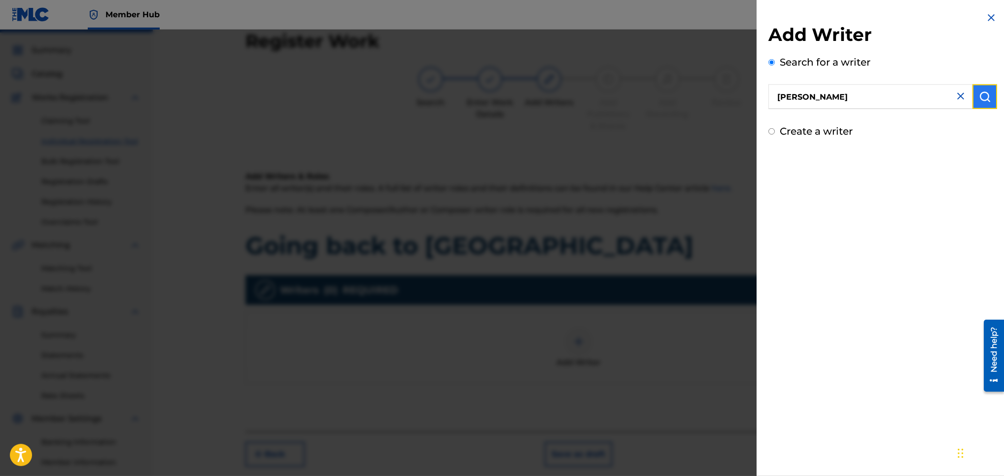
click at [669, 90] on button "submit" at bounding box center [985, 96] width 25 height 25
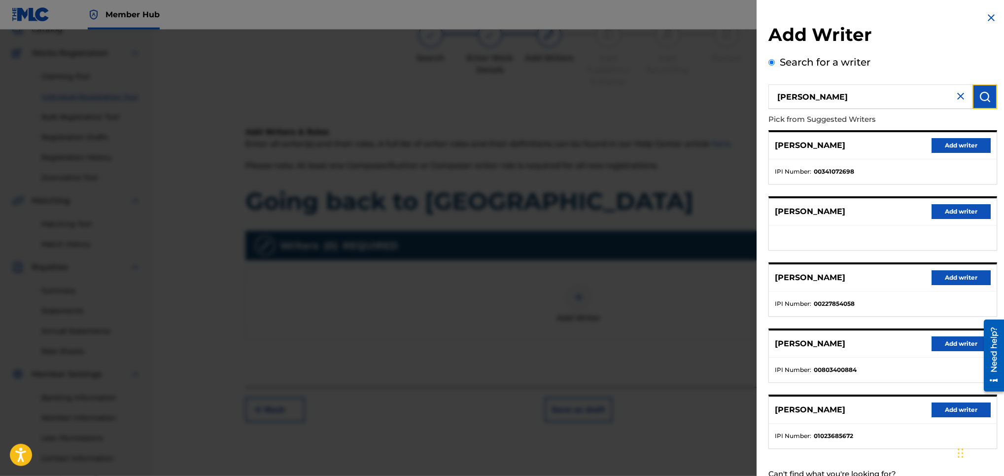
scroll to position [65, 0]
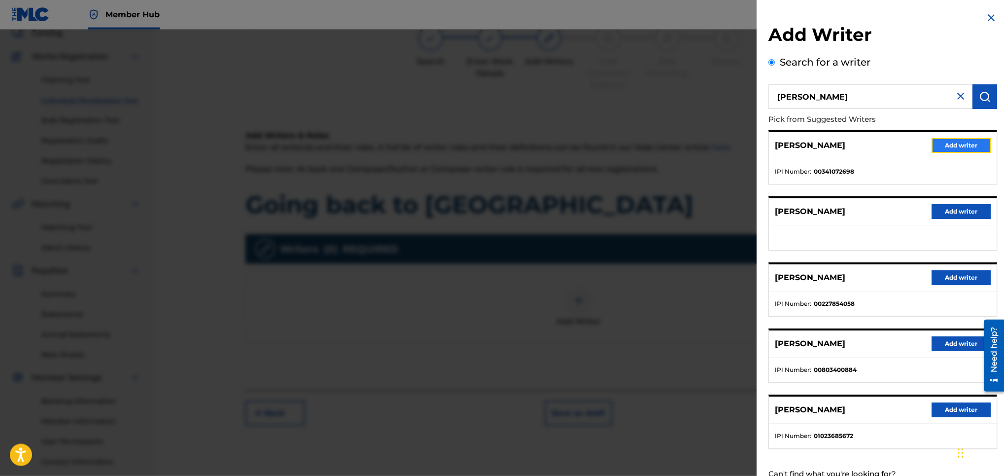
click at [669, 146] on button "Add writer" at bounding box center [961, 145] width 59 height 15
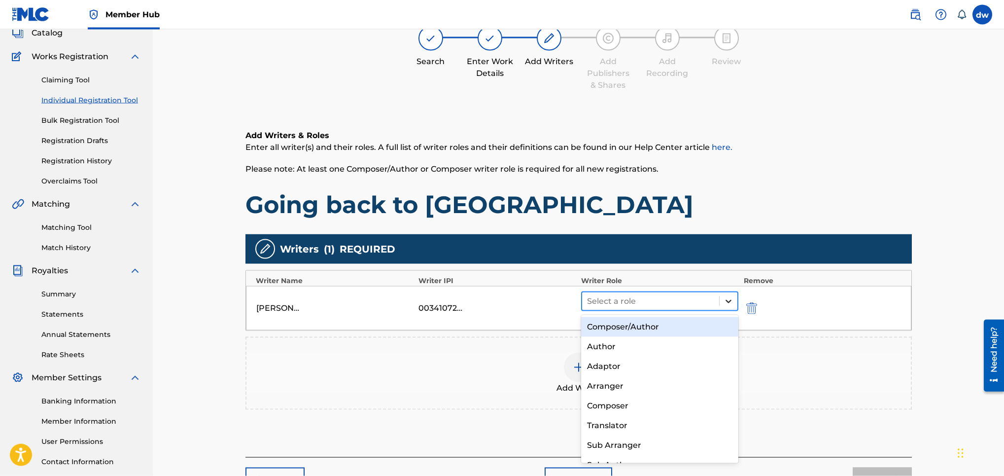
click at [669, 300] on icon at bounding box center [729, 301] width 10 height 10
click at [665, 317] on div "Composer/Author" at bounding box center [659, 327] width 157 height 20
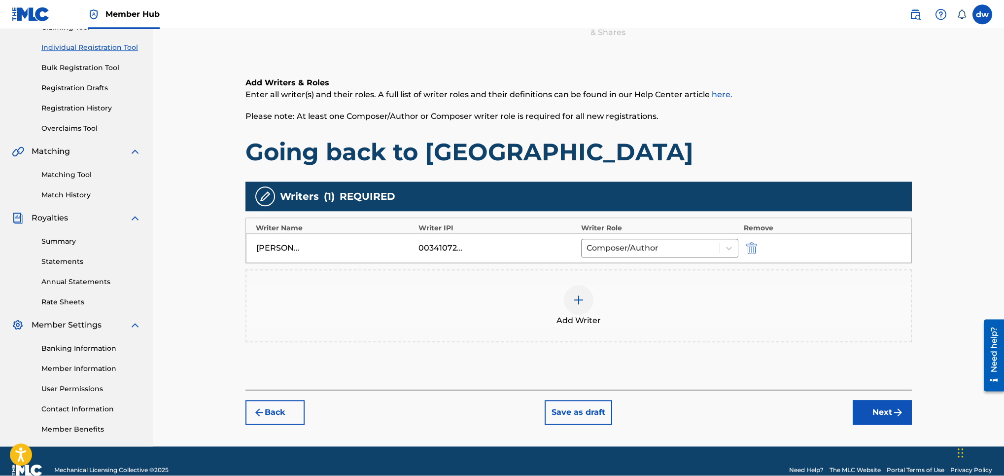
scroll to position [136, 0]
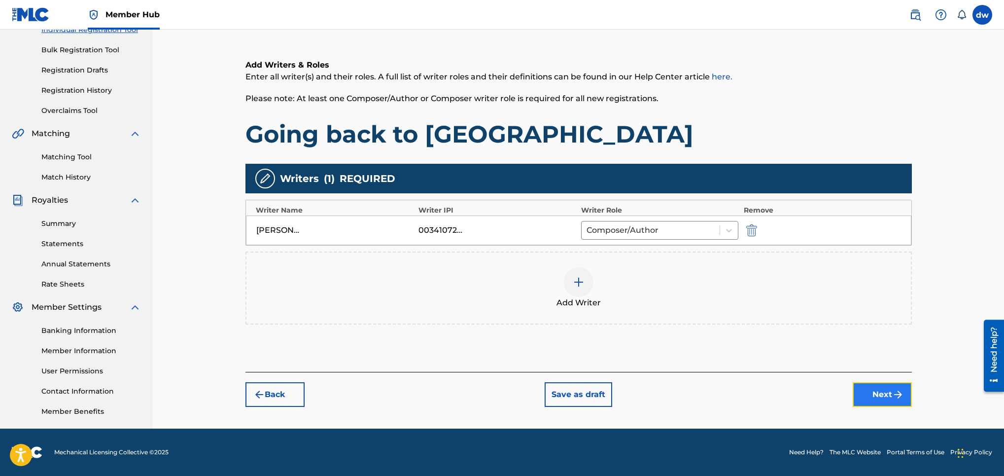
click at [669, 317] on button "Next" at bounding box center [882, 394] width 59 height 25
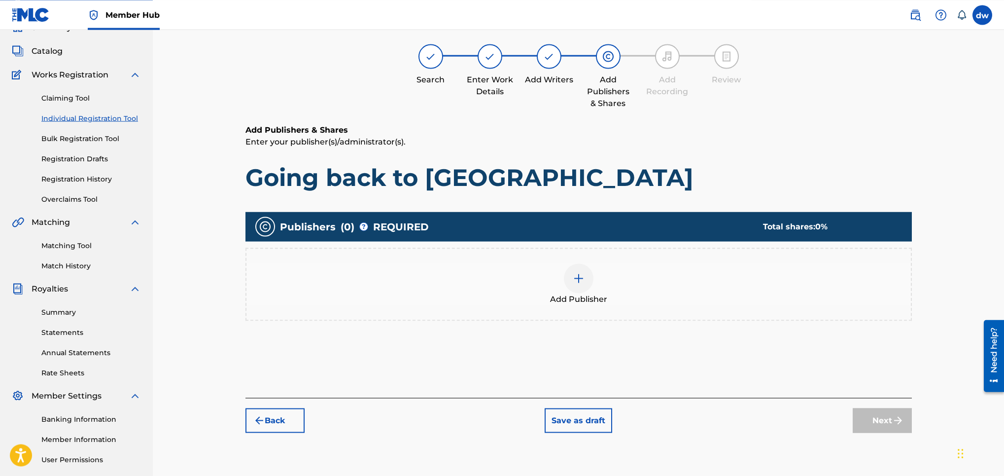
scroll to position [44, 0]
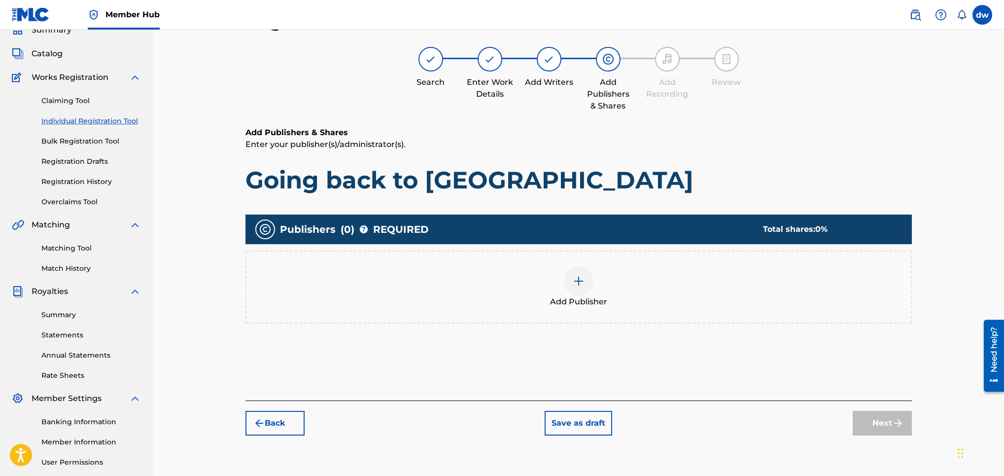
click at [566, 270] on div "Add Publisher" at bounding box center [579, 286] width 665 height 41
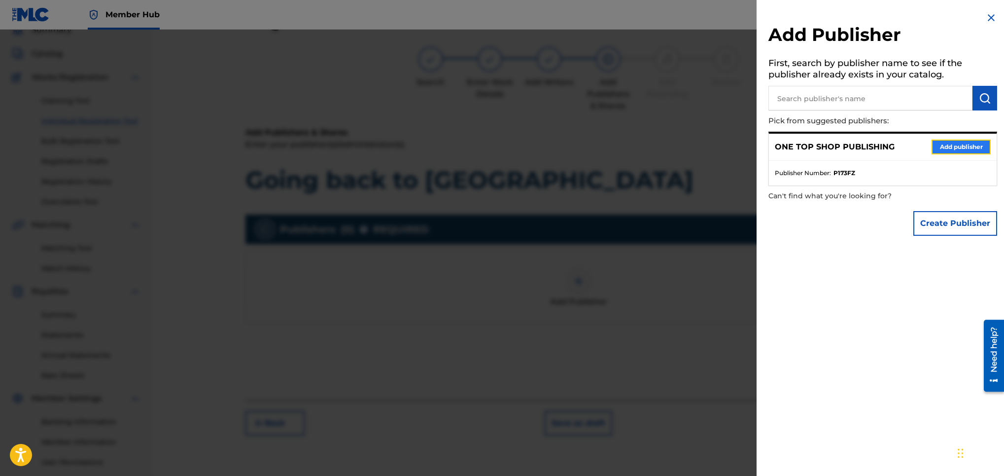
click at [669, 149] on button "Add publisher" at bounding box center [961, 147] width 59 height 15
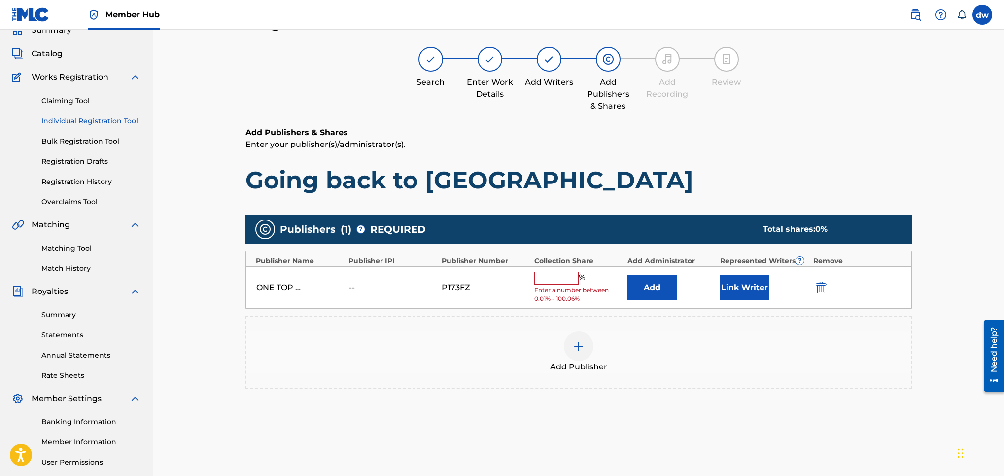
click at [561, 279] on input "text" at bounding box center [556, 278] width 44 height 13
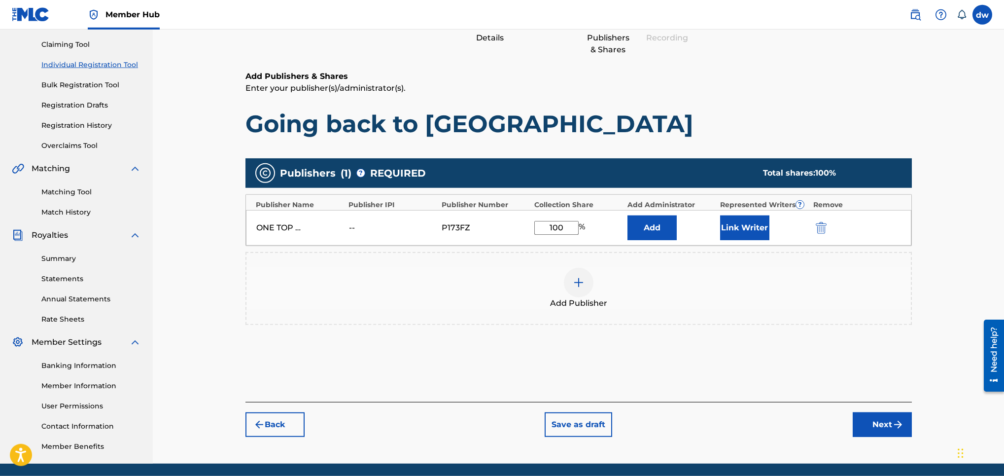
scroll to position [104, 0]
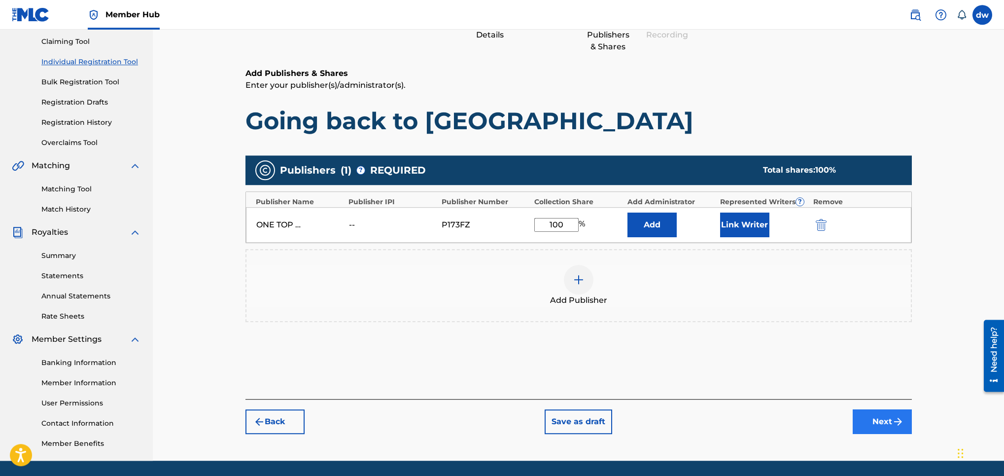
type input "100"
click at [669, 317] on button "Next" at bounding box center [882, 421] width 59 height 25
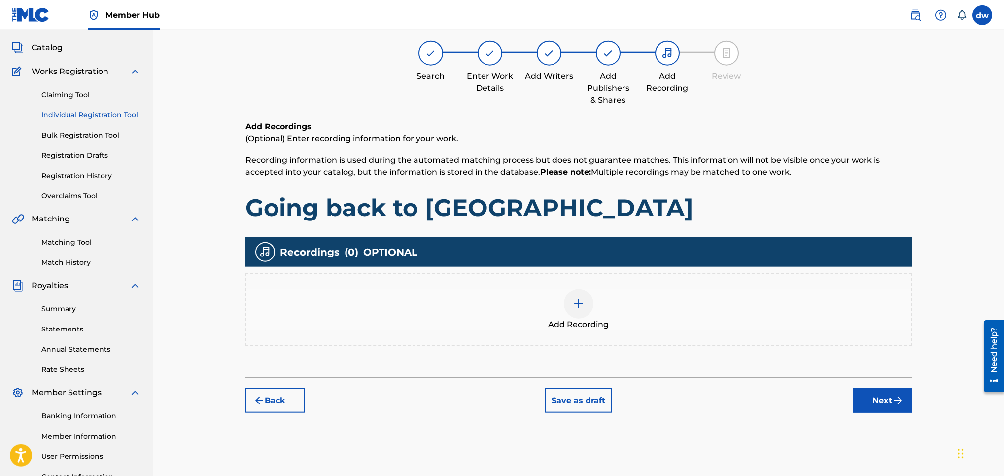
scroll to position [44, 0]
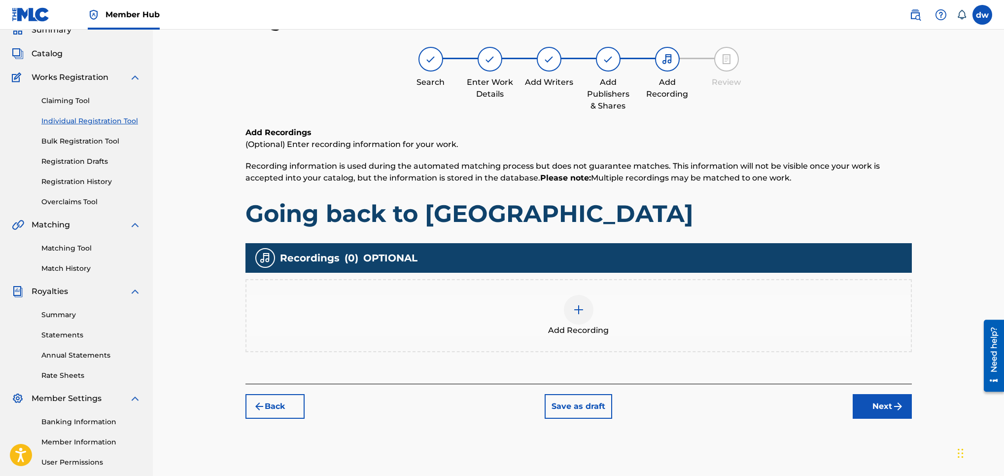
click at [580, 311] on img at bounding box center [579, 310] width 12 height 12
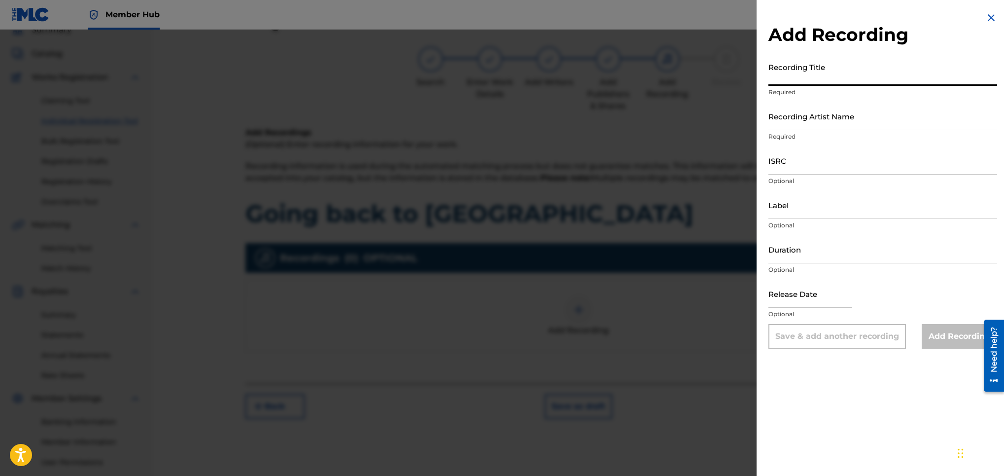
click at [669, 71] on input "Recording Title" at bounding box center [883, 72] width 229 height 28
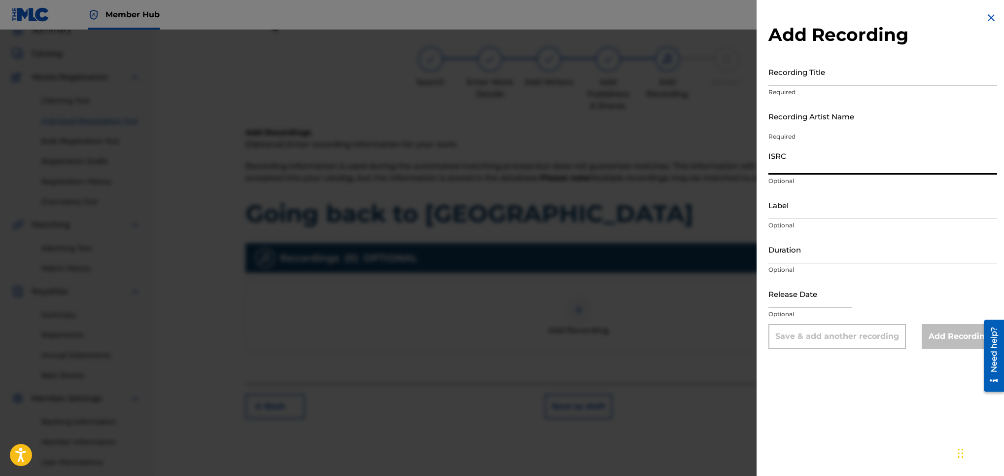
click at [669, 163] on input "ISRC" at bounding box center [883, 160] width 229 height 28
paste input "QZM2R2000037"
type input "QZM2R2000037"
click at [669, 120] on input "Recording Artist Name" at bounding box center [883, 116] width 229 height 28
type input "Y"
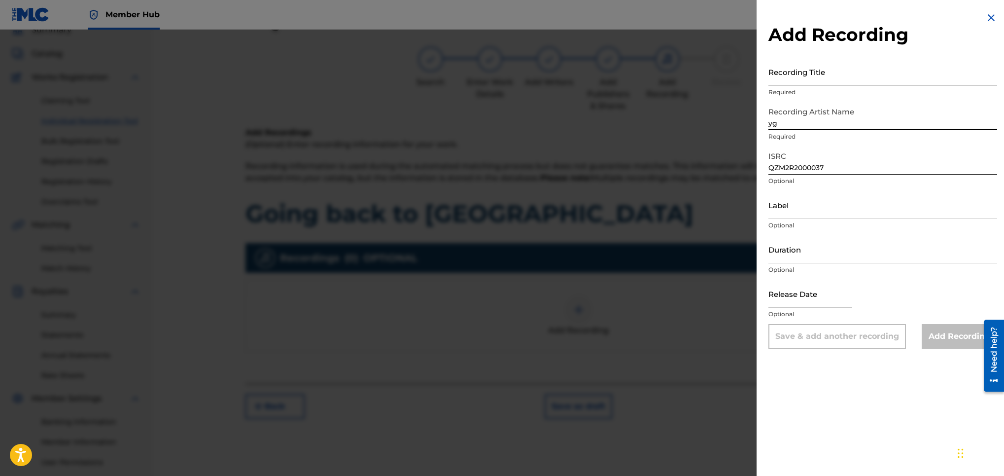
type input "y"
type input "YGD Topdogg"
click at [669, 74] on input "Recording Title" at bounding box center [883, 72] width 229 height 28
paste input "Y.G.D. Tha Top Dogg - Going Back To [GEOGRAPHIC_DATA] ([GEOGRAPHIC_DATA], [GEOG…"
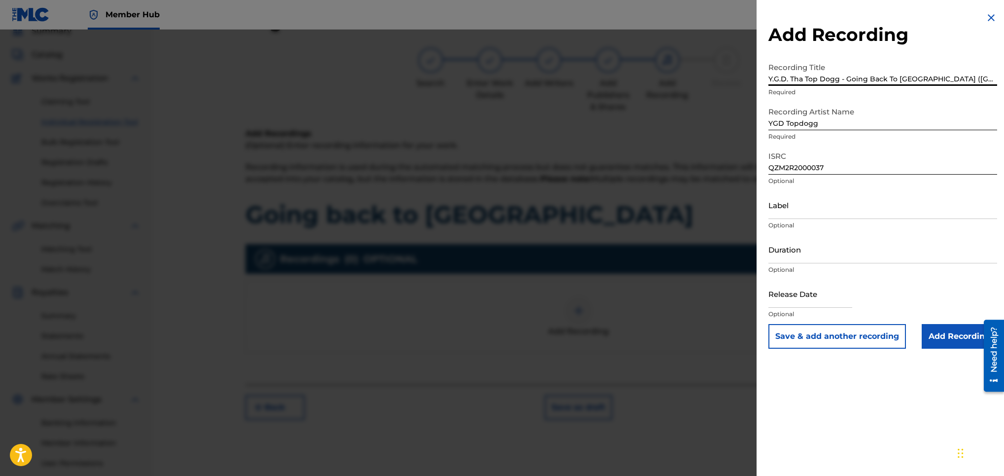
type input "Y.G.D. Tha Top Dogg - Going Back To [GEOGRAPHIC_DATA] ([GEOGRAPHIC_DATA], [GEOG…"
drag, startPoint x: 834, startPoint y: 169, endPoint x: 761, endPoint y: 167, distance: 72.5
click at [669, 167] on input "QZM2R2000037" at bounding box center [883, 160] width 229 height 28
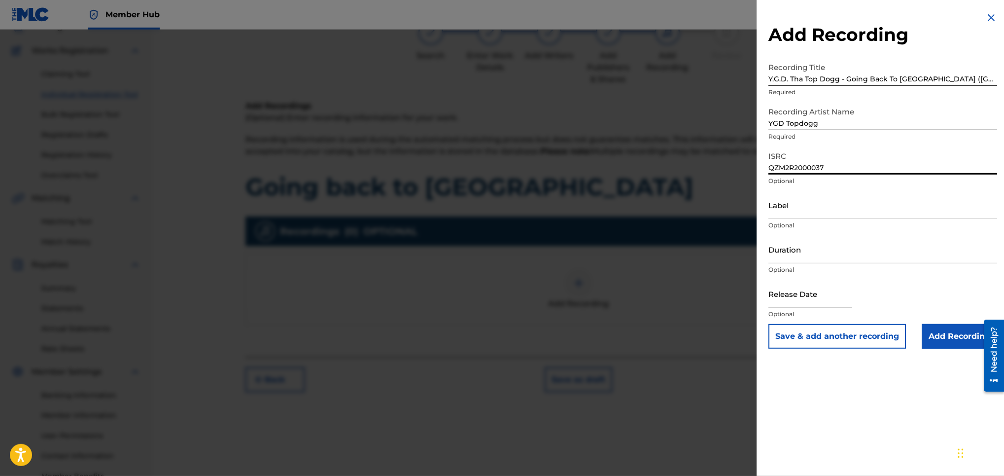
scroll to position [74, 0]
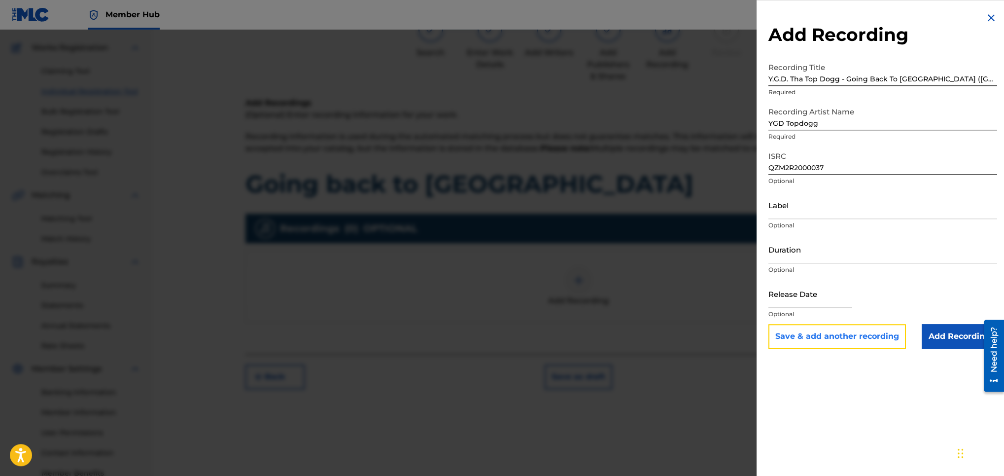
click at [669, 317] on button "Save & add another recording" at bounding box center [838, 336] width 138 height 25
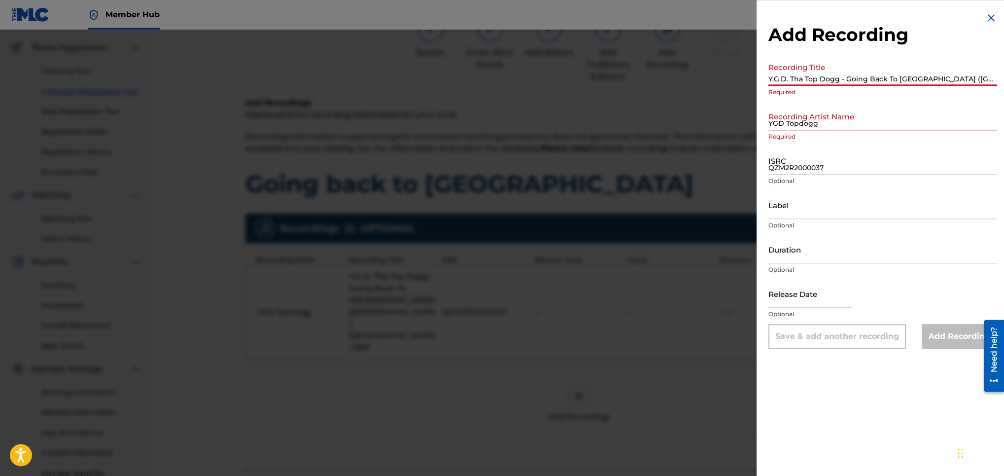
click at [669, 317] on div at bounding box center [502, 268] width 1004 height 476
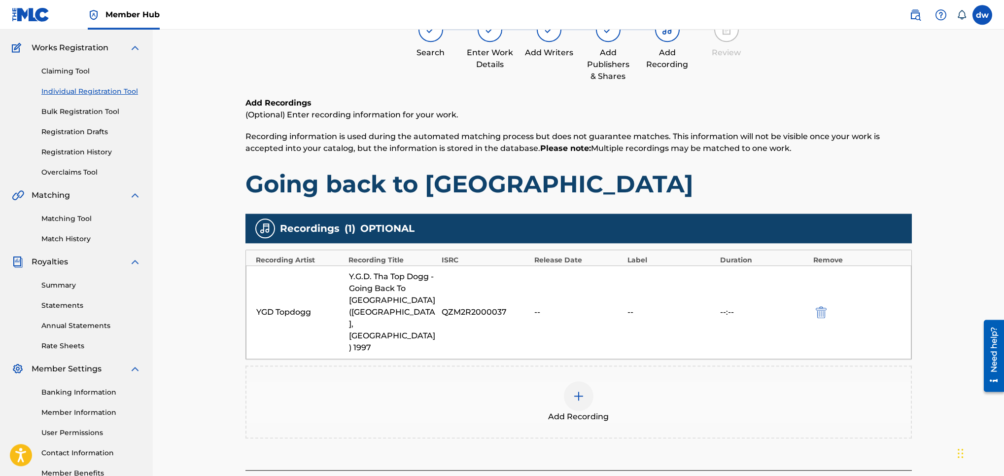
click at [574, 317] on img at bounding box center [579, 396] width 12 height 12
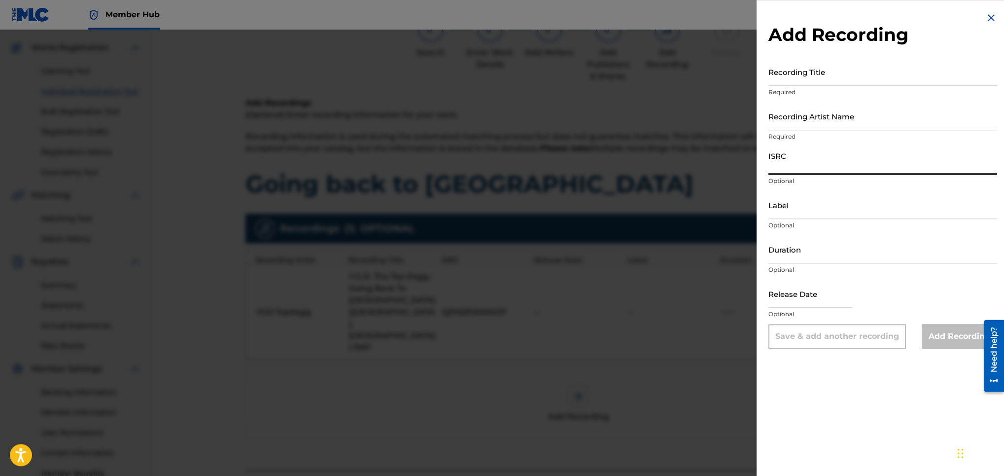
drag, startPoint x: 803, startPoint y: 160, endPoint x: 787, endPoint y: 141, distance: 24.5
paste input "QZM2R2000037"
type input "QZM2R2000037"
click at [669, 124] on input "Recording Artist Name" at bounding box center [883, 116] width 229 height 28
type input "YGD Topdogg"
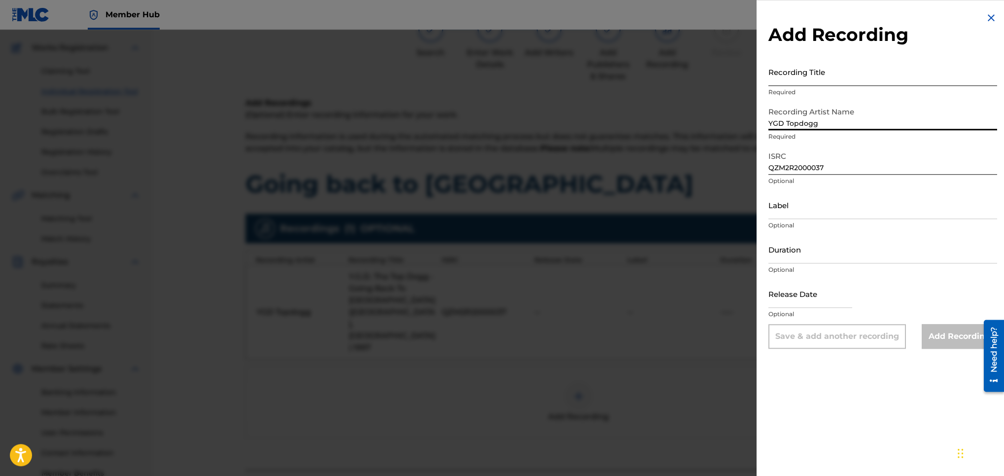
click at [669, 81] on input "Recording Title" at bounding box center [883, 72] width 229 height 28
paste input "Y.G.D. Tha Top Dogg - Going Back To [GEOGRAPHIC_DATA] (Diss Bad Boy) (Legendado)"
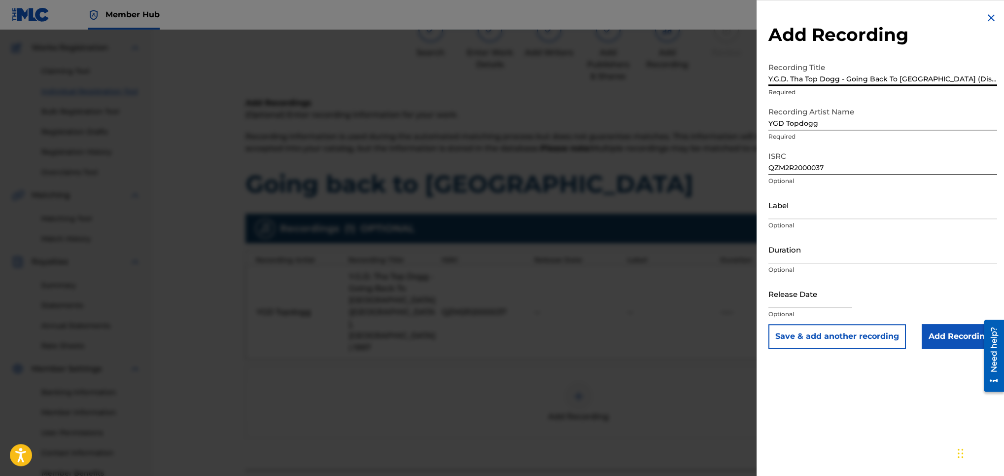
scroll to position [0, 18]
type input "Y.G.D. Tha Top Dogg - Going Back To [GEOGRAPHIC_DATA] (Diss Bad Boy) (Legendado)"
drag, startPoint x: 833, startPoint y: 166, endPoint x: 766, endPoint y: 169, distance: 67.1
click at [669, 169] on input "QZM2R2000037" at bounding box center [883, 160] width 229 height 28
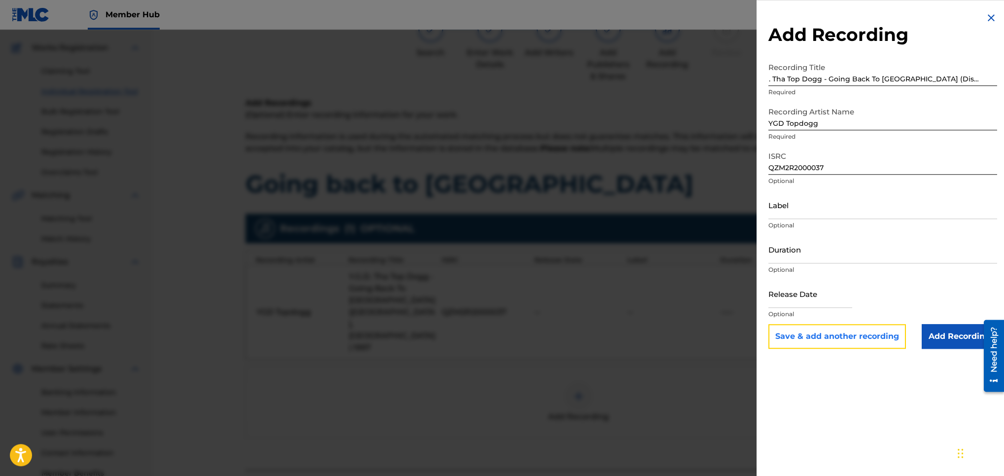
click at [669, 317] on button "Save & add another recording" at bounding box center [838, 336] width 138 height 25
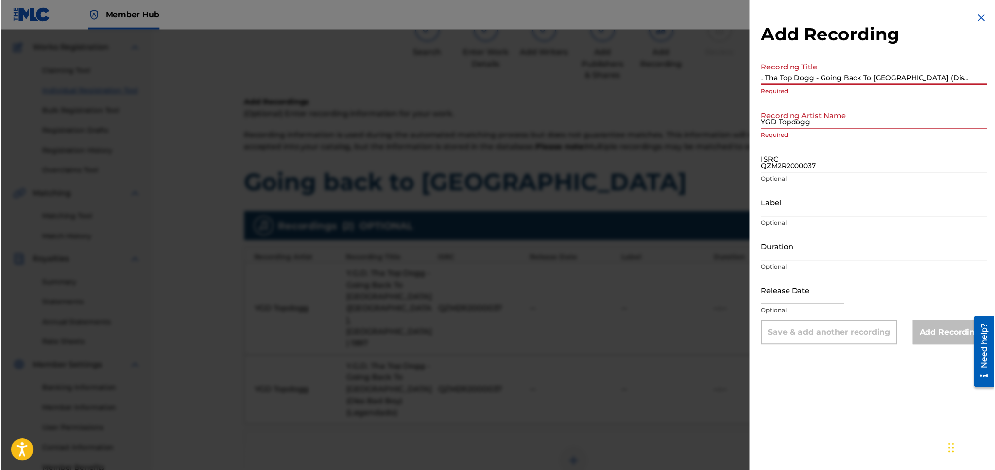
scroll to position [0, 0]
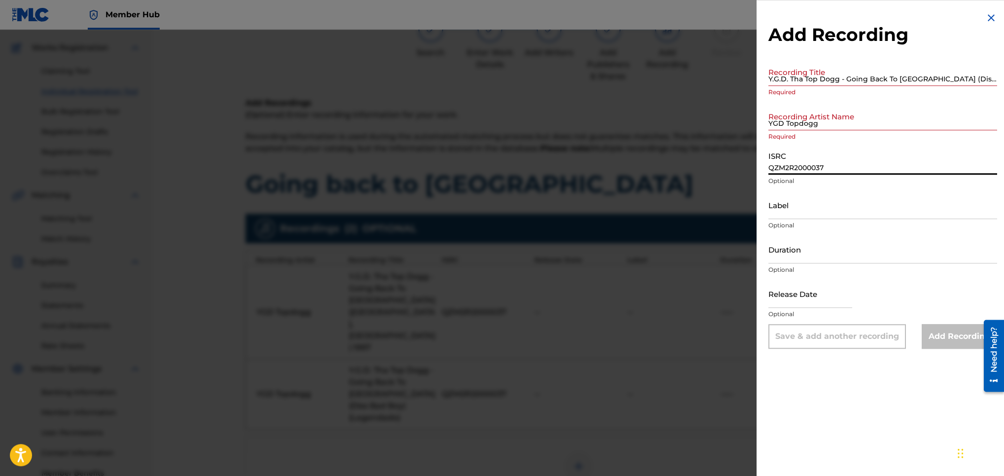
type input "QZM2R2000037"
click at [669, 120] on input "YGD Topdogg" at bounding box center [883, 116] width 229 height 28
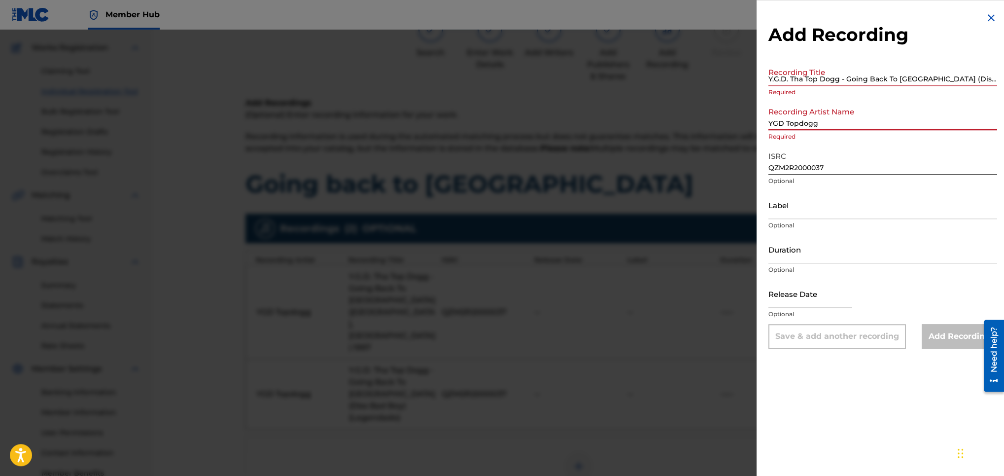
type input "YGD Topdogg"
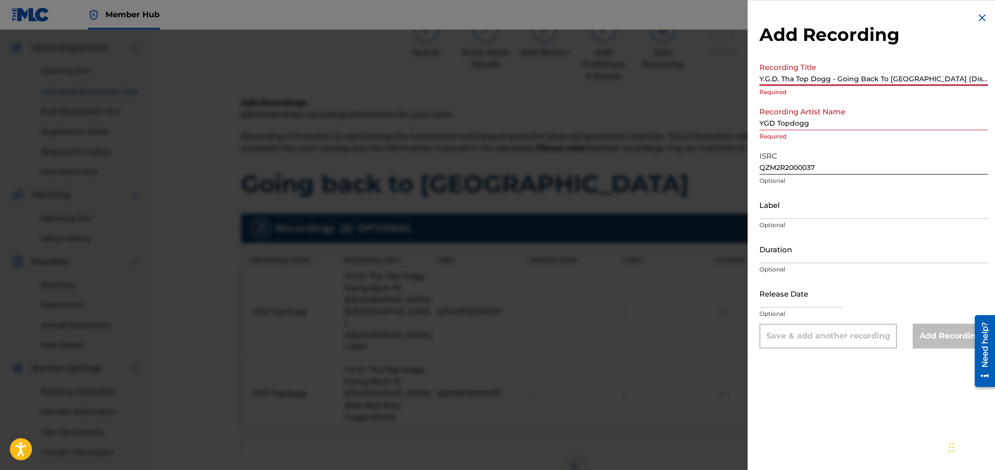
click at [669, 77] on input "Y.G.D. Tha Top Dogg - Going Back To [GEOGRAPHIC_DATA] (Diss Bad Boy) (Legendado)" at bounding box center [874, 72] width 229 height 28
paste input "Top Dog - Comin back to cali UNRELEASED"
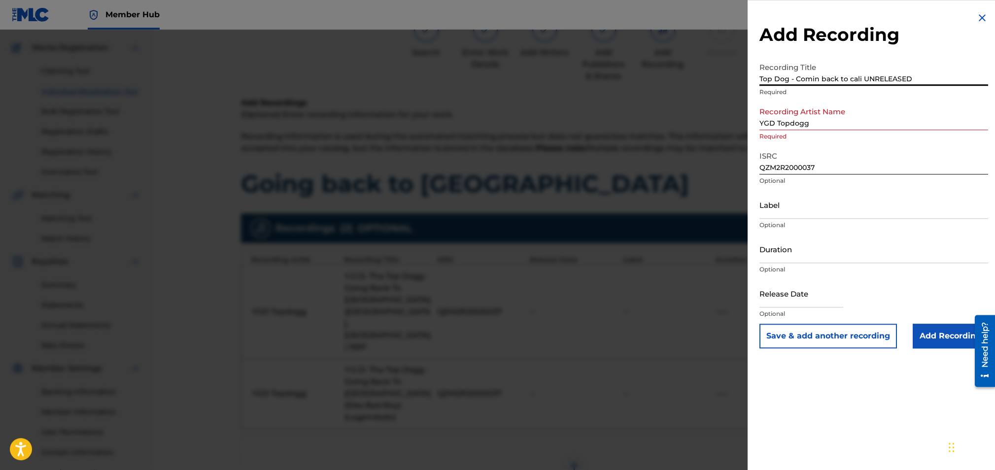
type input "Top Dog - Comin back to cali UNRELEASED"
drag, startPoint x: 806, startPoint y: 167, endPoint x: 757, endPoint y: 168, distance: 48.8
click at [669, 168] on input "QZM2R2000037" at bounding box center [874, 160] width 229 height 28
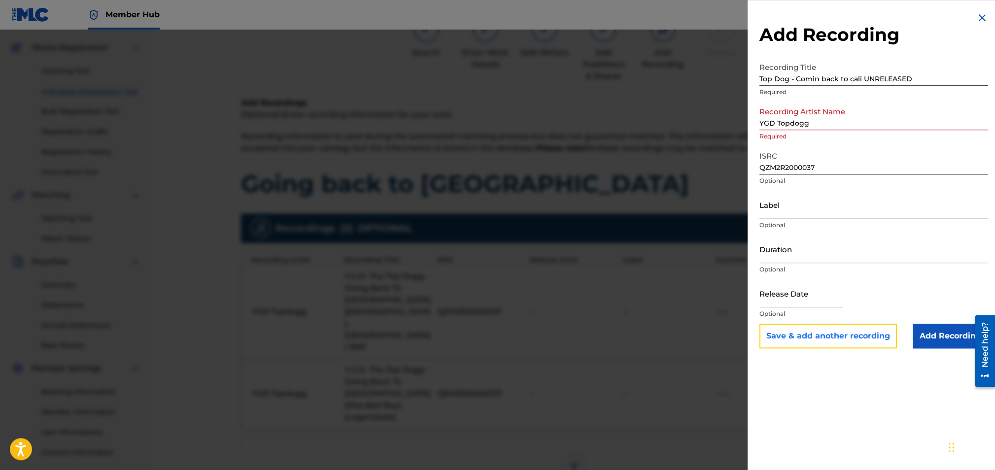
click at [669, 317] on button "Save & add another recording" at bounding box center [829, 336] width 138 height 25
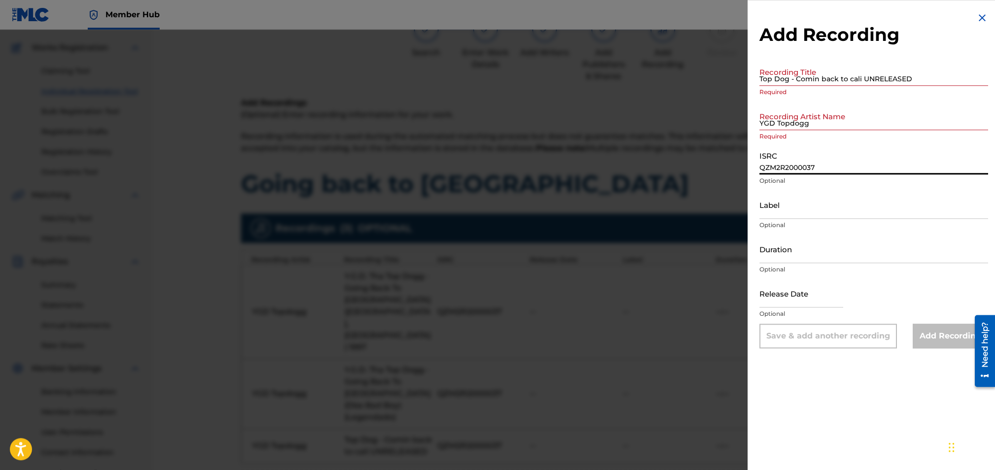
click at [669, 166] on input "QZM2R2000037" at bounding box center [874, 160] width 229 height 28
type input "QZM2R2000037"
click at [669, 118] on input "YGD Topdogg" at bounding box center [874, 116] width 229 height 28
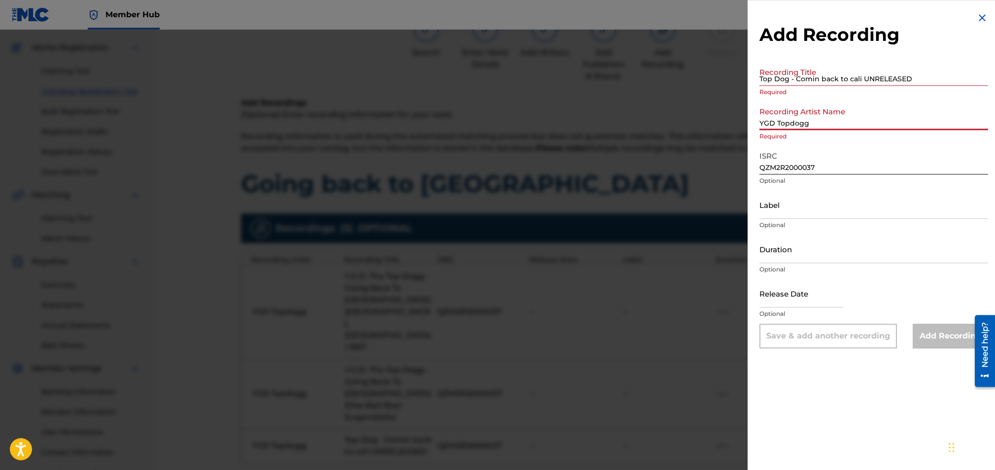
type input "YGD Topdogg"
click at [669, 75] on input "Top Dog - Comin back to cali UNRELEASED" at bounding box center [874, 72] width 229 height 28
drag, startPoint x: 808, startPoint y: 75, endPoint x: 803, endPoint y: 51, distance: 25.1
paste input "Going Back To [GEOGRAPHIC_DATA] - YGD Tha Top Dogg"
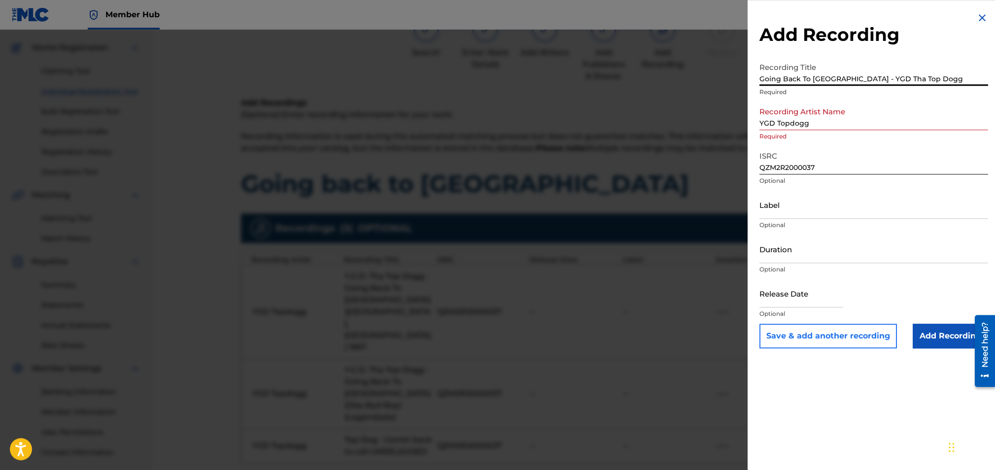
type input "Going Back To [GEOGRAPHIC_DATA] - YGD Tha Top Dogg"
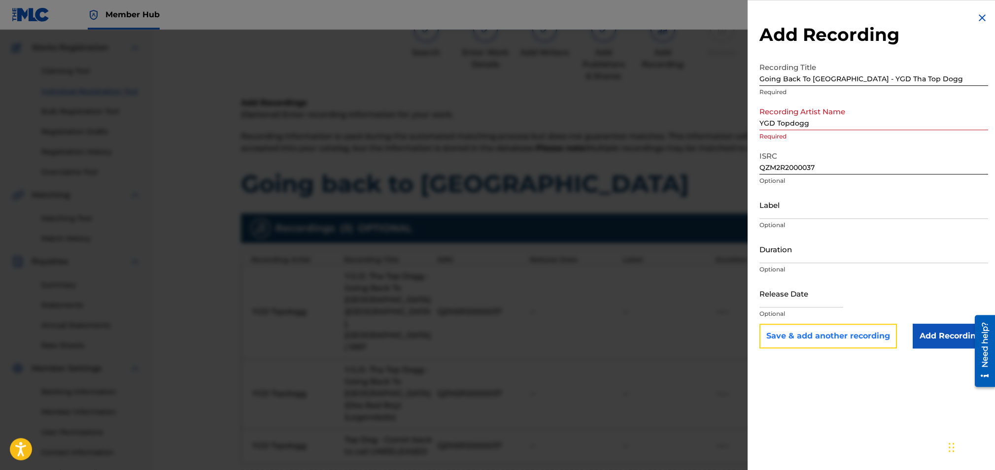
click at [669, 317] on button "Save & add another recording" at bounding box center [829, 336] width 138 height 25
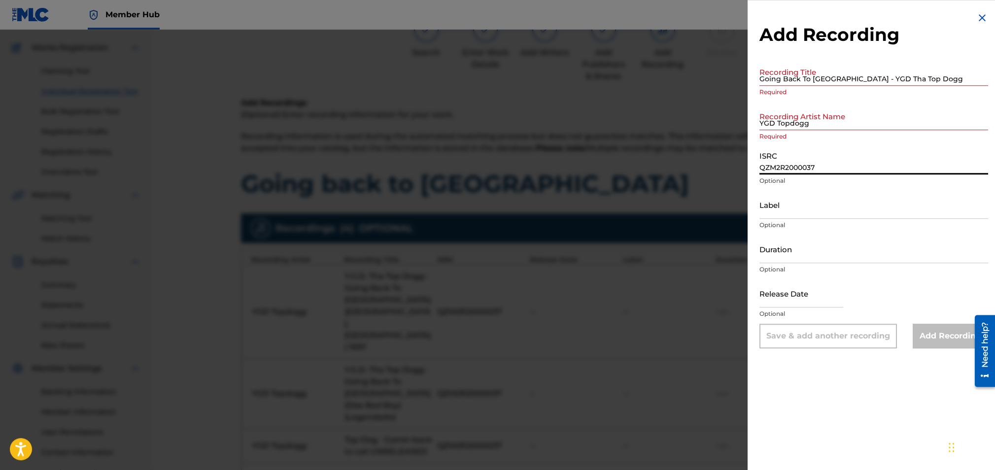
click at [669, 160] on input "QZM2R2000037" at bounding box center [874, 160] width 229 height 28
type input "QZM2R2000037"
click at [669, 120] on input "YGD Topdogg" at bounding box center [874, 116] width 229 height 28
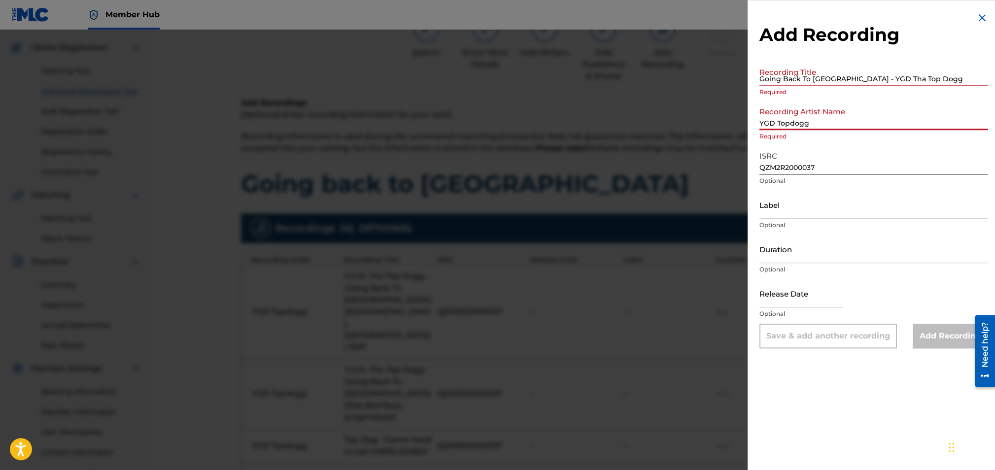
type input "YGD Topdogg"
click at [669, 77] on input "Going Back To [GEOGRAPHIC_DATA] - YGD Tha Top Dogg" at bounding box center [874, 72] width 229 height 28
paste input "[PERSON_NAME] & 2pac - Going Back To [GEOGRAPHIC_DATA]"
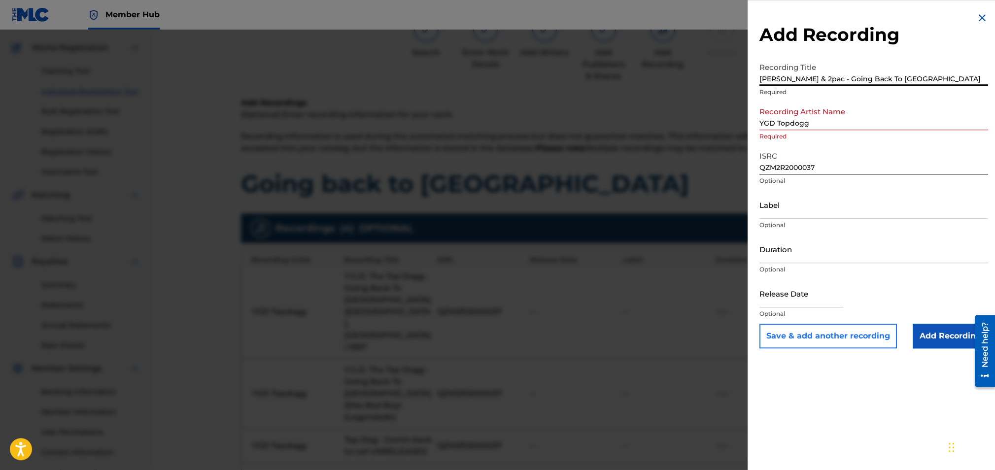
type input "[PERSON_NAME] & 2pac - Going Back To [GEOGRAPHIC_DATA]"
click at [669, 317] on button "Save & add another recording" at bounding box center [829, 336] width 138 height 25
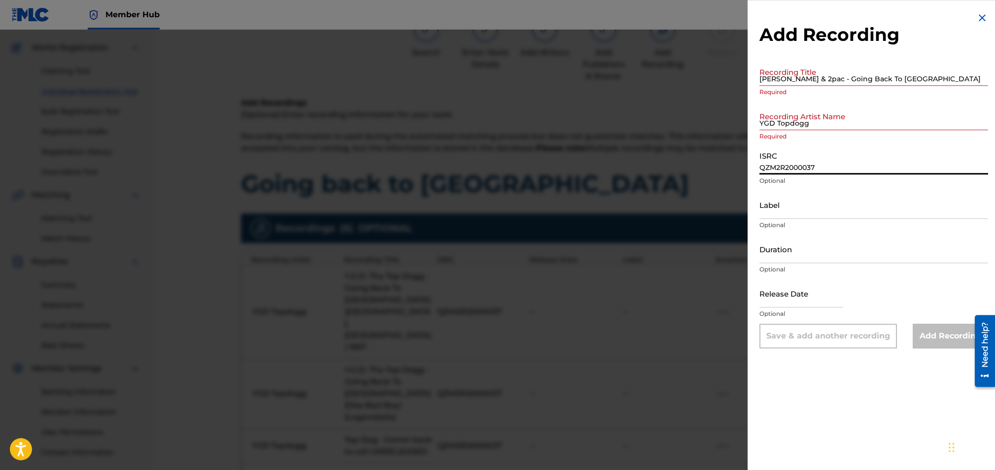
click at [669, 154] on input "QZM2R2000037" at bounding box center [874, 160] width 229 height 28
type input "QZM2R2000037"
click at [669, 125] on input "YGD Topdogg" at bounding box center [874, 116] width 229 height 28
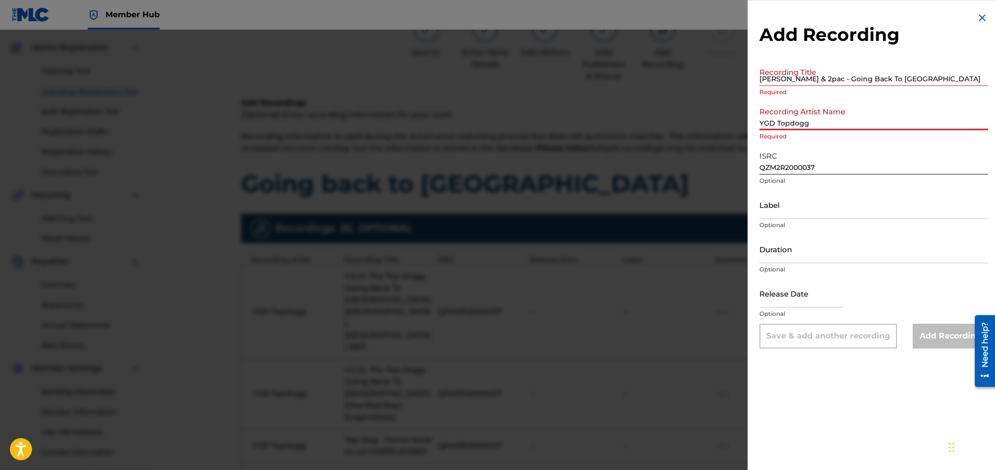
type input "YGD Topdogg"
click at [669, 81] on input "[PERSON_NAME] & 2pac - Going Back To [GEOGRAPHIC_DATA]" at bounding box center [874, 72] width 229 height 28
paste input "Top Dogg - Goin Back To Cali (Instrumental) Death Row Records 1997"
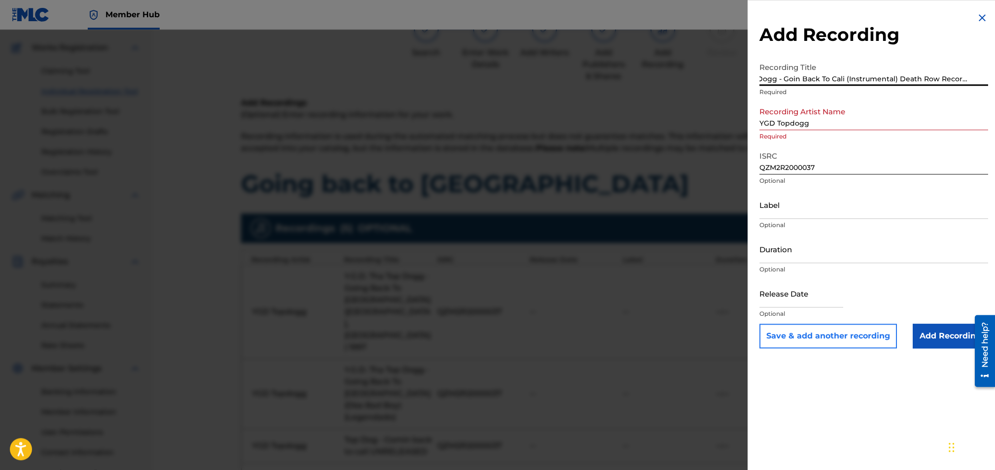
type input "Top Dogg - Goin Back To Cali (Instrumental) Death Row Records 1997"
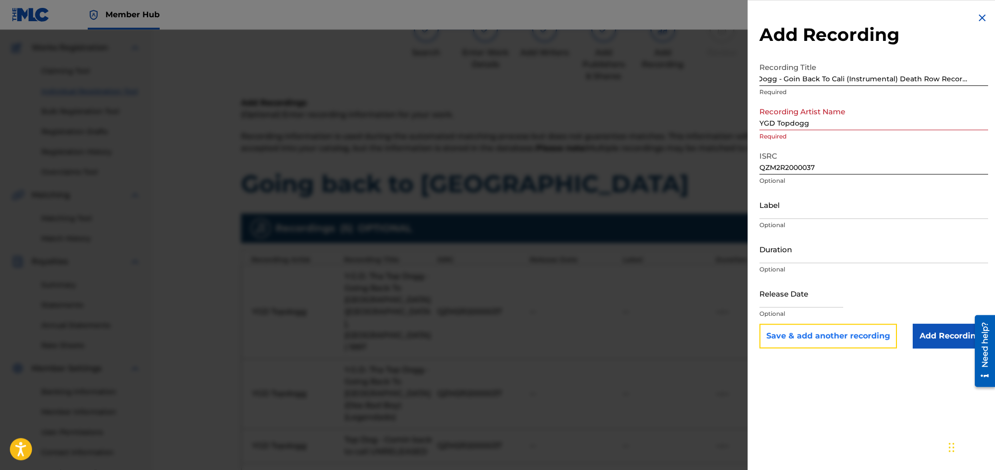
click at [669, 317] on button "Save & add another recording" at bounding box center [829, 336] width 138 height 25
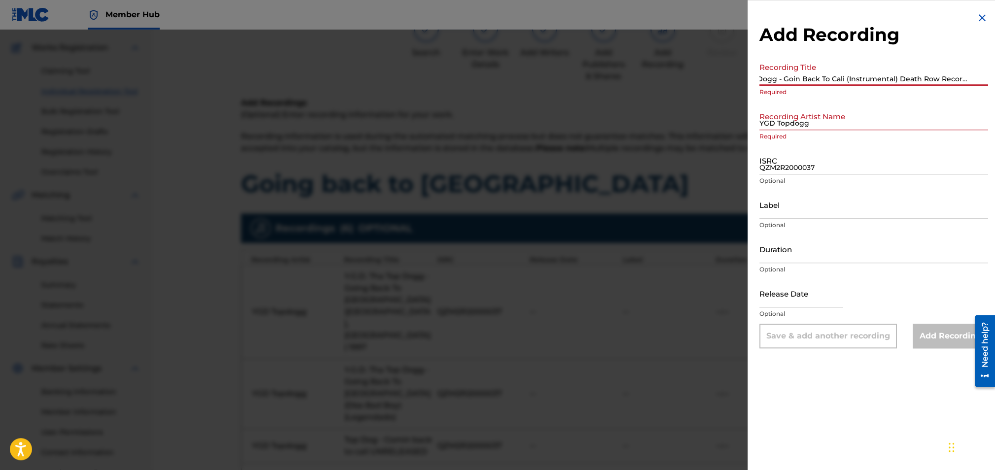
scroll to position [0, 0]
click at [669, 159] on input "QZM2R2000037" at bounding box center [874, 160] width 229 height 28
type input "QZM2R2000037"
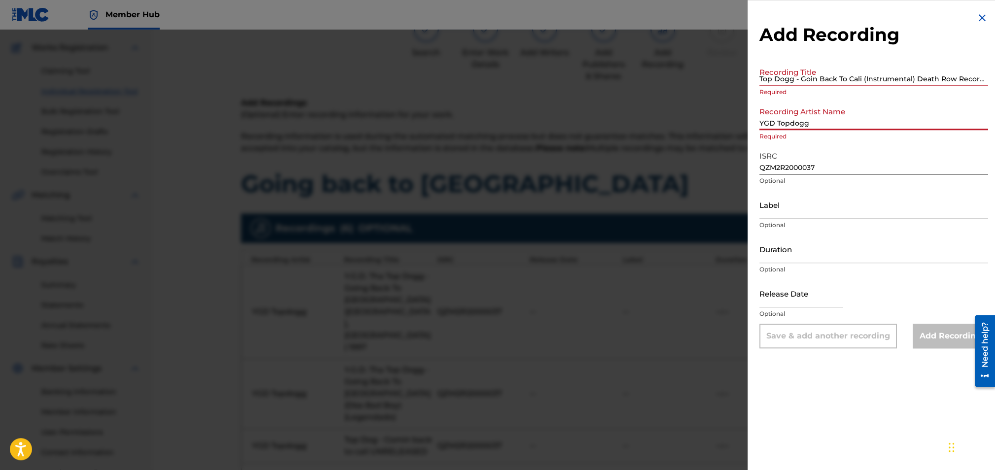
click at [669, 121] on input "YGD Topdogg" at bounding box center [874, 116] width 229 height 28
type input "YGD Topdogg"
click at [669, 72] on input "Top Dogg - Goin Back To Cali (Instrumental) Death Row Records 1997" at bounding box center [874, 72] width 229 height 28
paste input "- Comin back to cali ( Intro )"
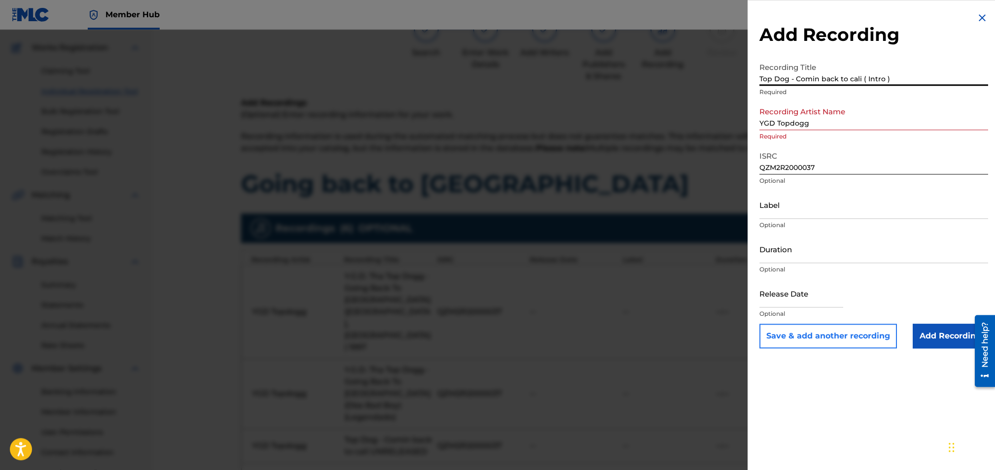
type input "Top Dog - Comin back to cali ( Intro )"
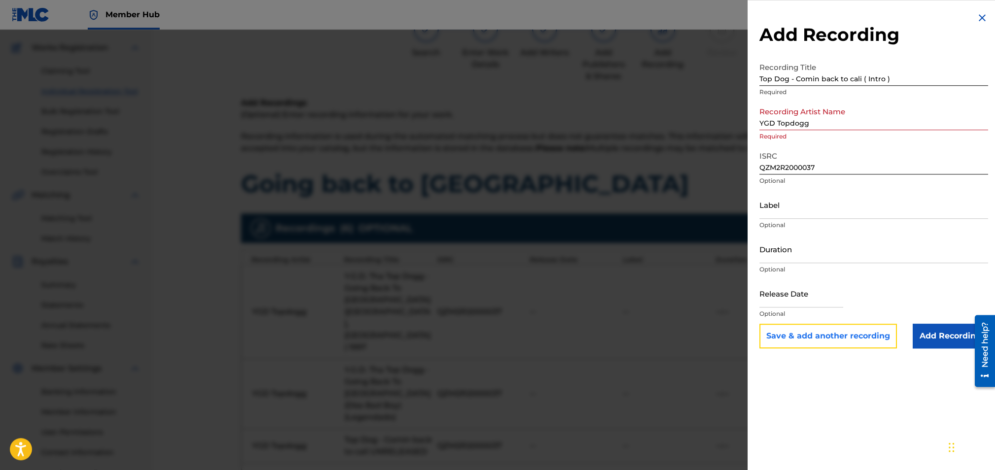
click at [669, 317] on button "Save & add another recording" at bounding box center [829, 336] width 138 height 25
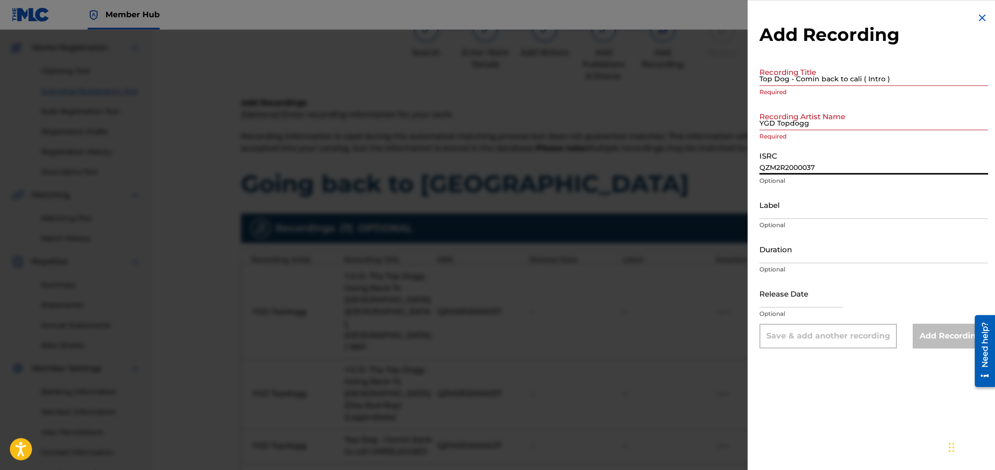
click at [669, 160] on input "QZM2R2000037" at bounding box center [874, 160] width 229 height 28
type input "QZM2R2000037"
click at [669, 124] on input "YGD Topdogg" at bounding box center [874, 116] width 229 height 28
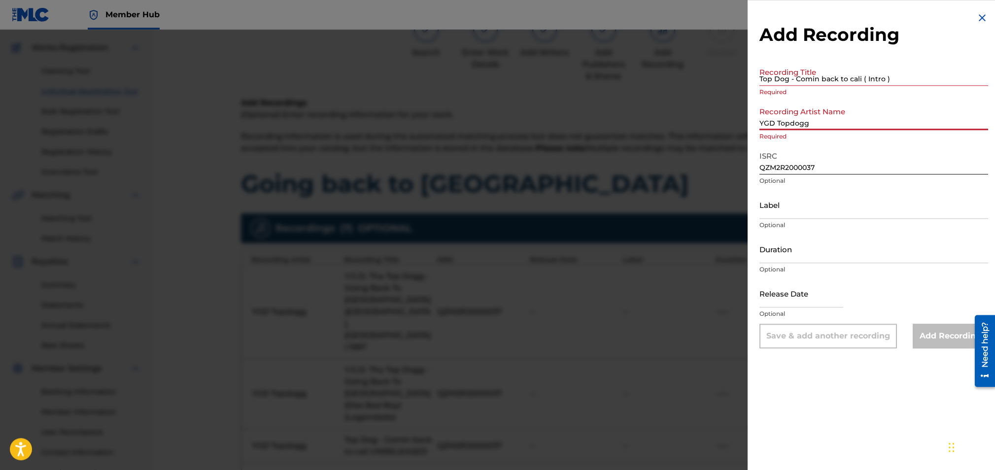
type input "YGD Topdogg"
click at [669, 79] on input "Top Dog - Comin back to cali ( Intro )" at bounding box center [874, 72] width 229 height 28
click at [669, 74] on input "Top Dog - Comin back to cali ( Intro )" at bounding box center [874, 72] width 229 height 28
paste input "[PERSON_NAME] - I'm going back to [GEOGRAPHIC_DATA]"
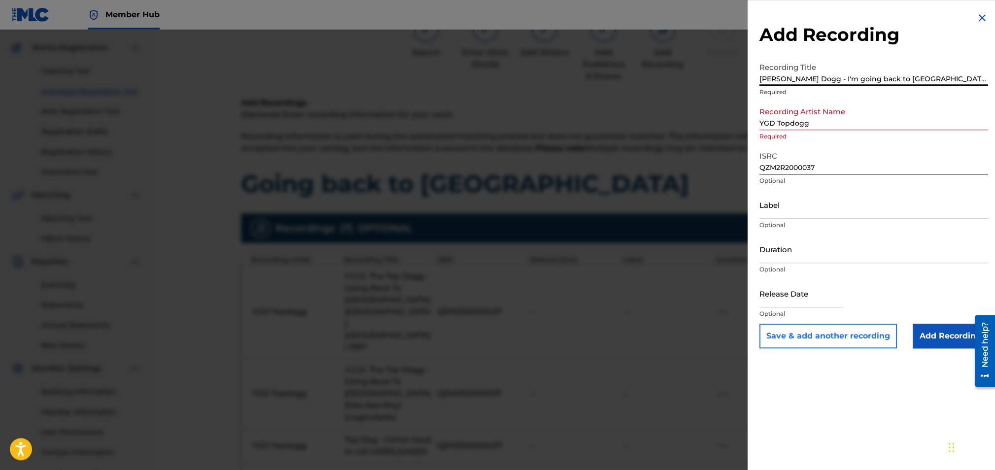
type input "[PERSON_NAME] Dogg - I'm going back to [GEOGRAPHIC_DATA]"
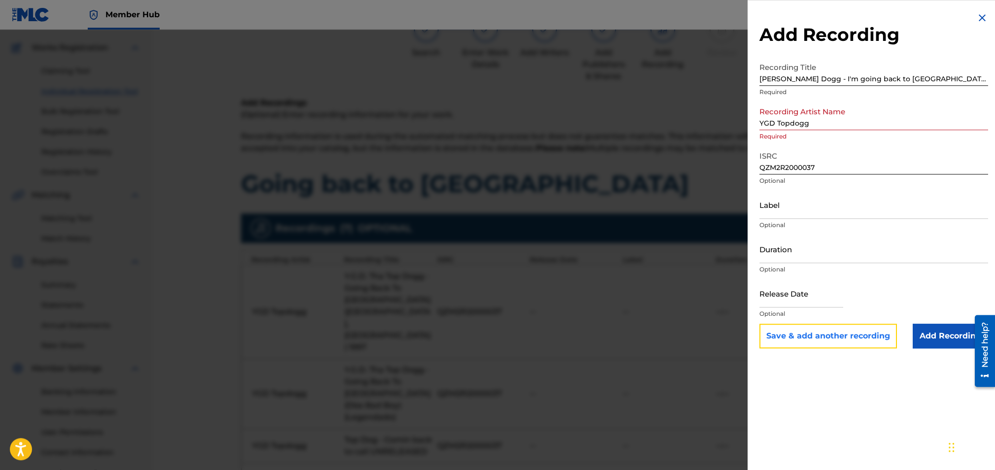
click at [669, 317] on button "Save & add another recording" at bounding box center [829, 336] width 138 height 25
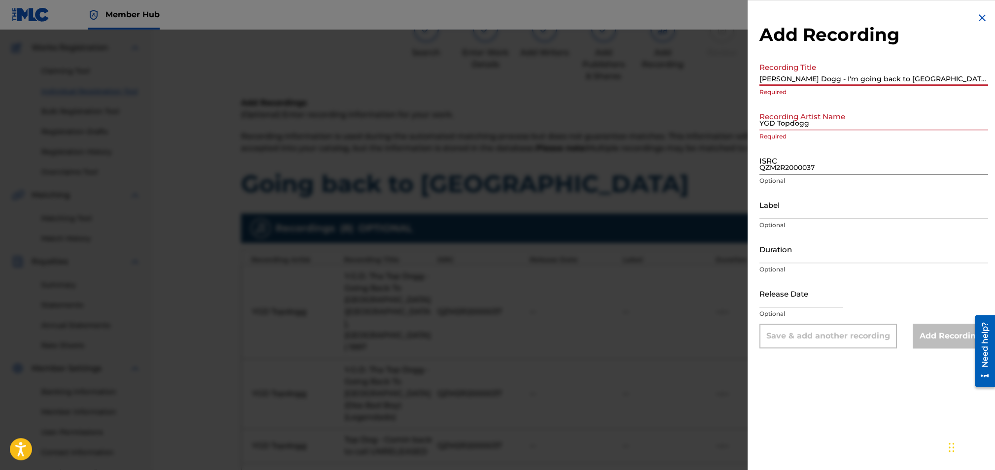
click at [669, 159] on input "QZM2R2000037" at bounding box center [874, 160] width 229 height 28
type input "QZM2R2000037"
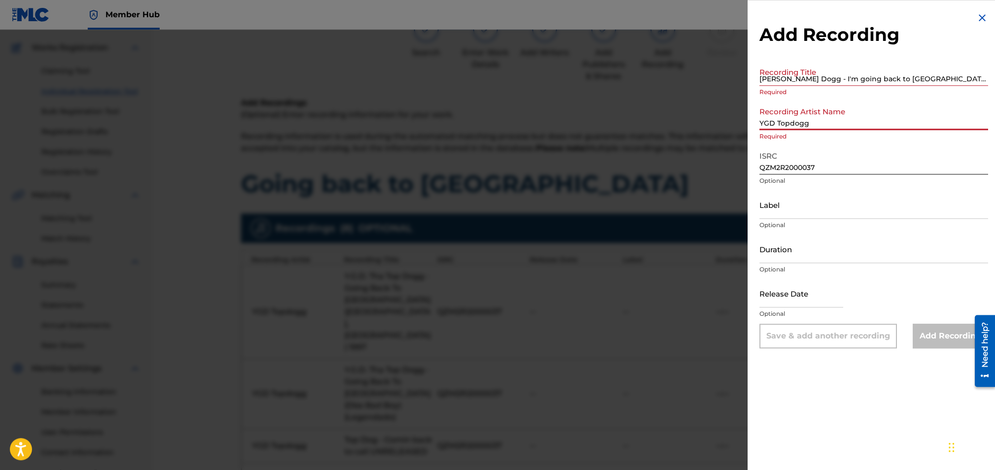
click at [669, 123] on input "YGD Topdogg" at bounding box center [874, 116] width 229 height 28
type input "YGD Topdogg"
click at [669, 15] on img at bounding box center [983, 18] width 12 height 12
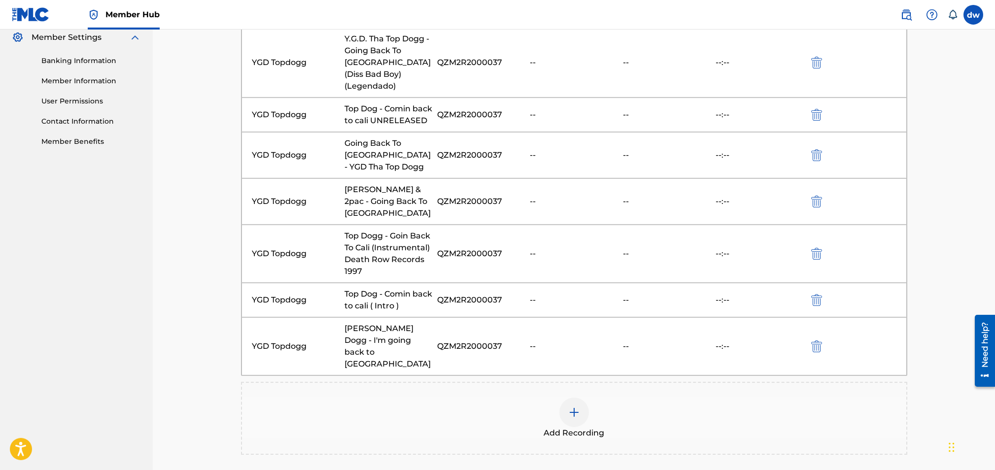
scroll to position [413, 0]
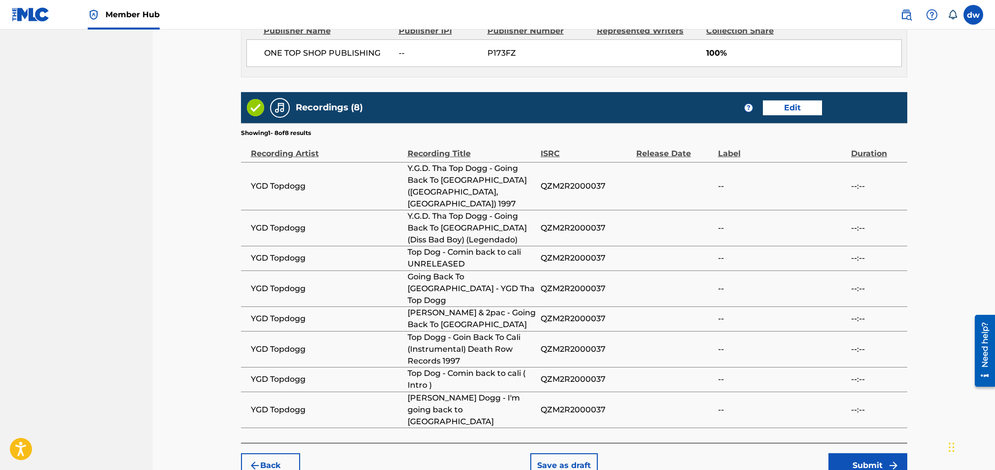
scroll to position [561, 0]
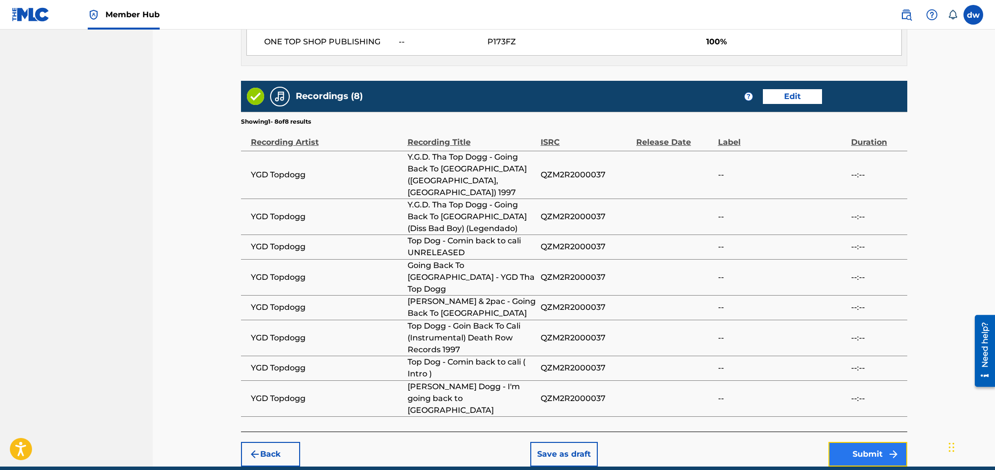
click at [669, 317] on button "Submit" at bounding box center [868, 454] width 79 height 25
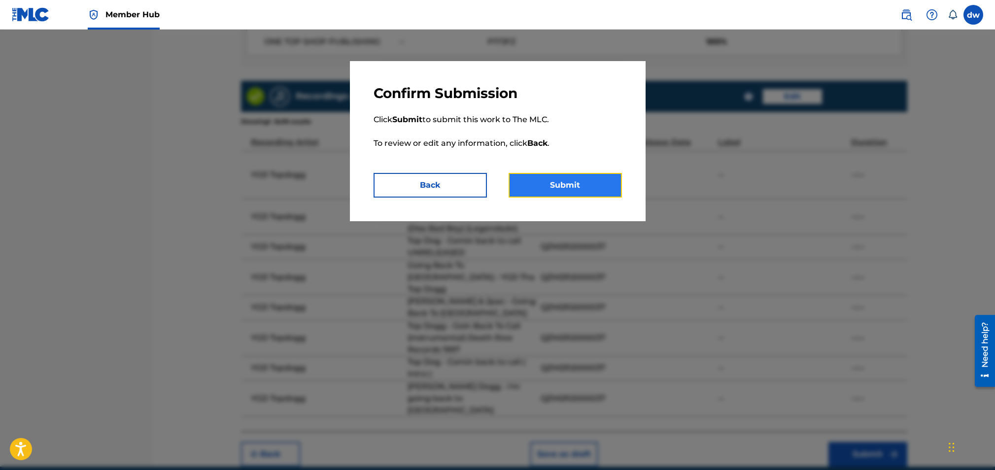
click at [561, 177] on button "Submit" at bounding box center [565, 185] width 113 height 25
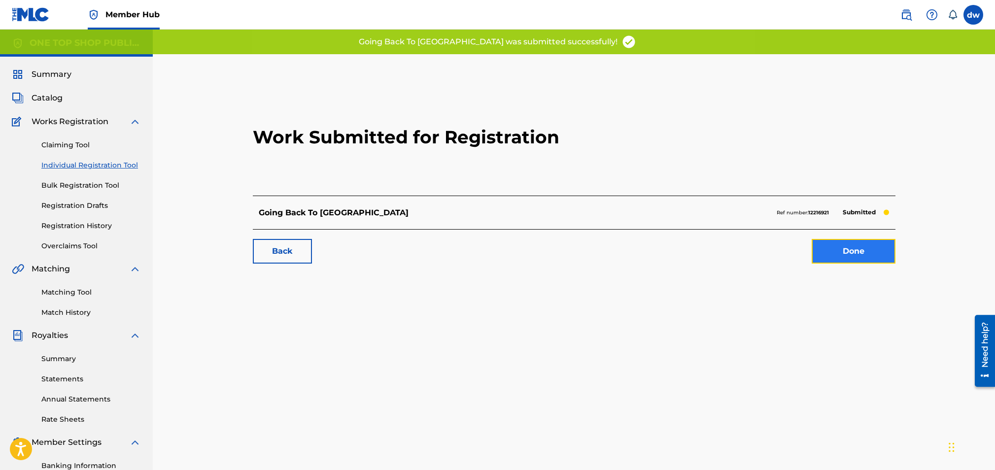
click at [669, 258] on link "Done" at bounding box center [854, 251] width 84 height 25
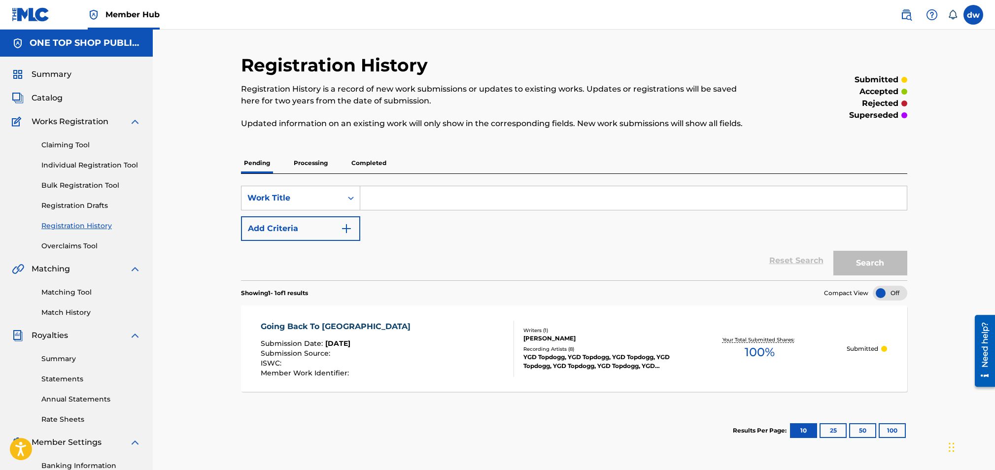
click at [317, 162] on p "Processing" at bounding box center [311, 163] width 40 height 21
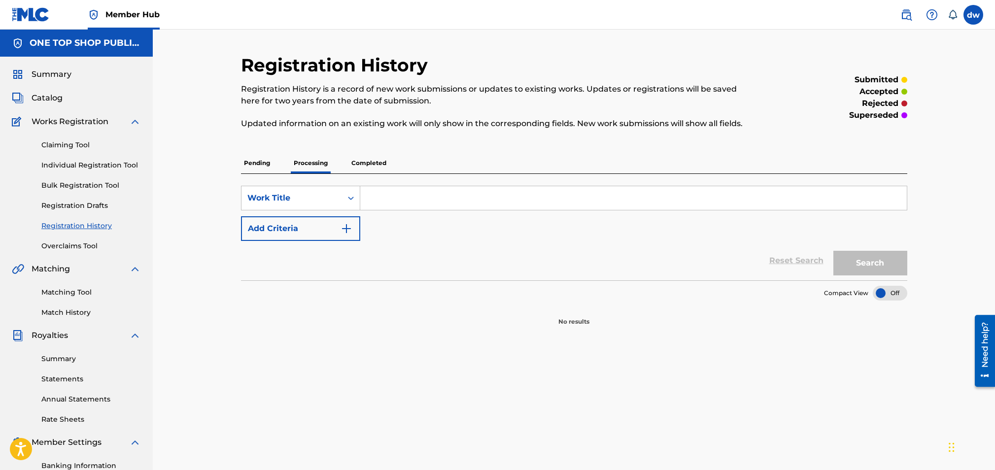
click at [360, 161] on p "Completed" at bounding box center [369, 163] width 41 height 21
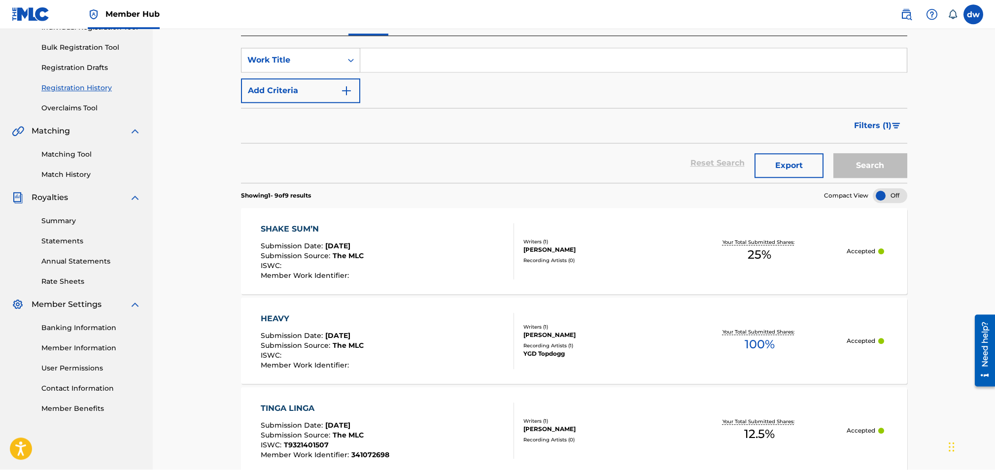
scroll to position [140, 0]
click at [294, 226] on div "SHAKE SUM’N" at bounding box center [312, 228] width 103 height 12
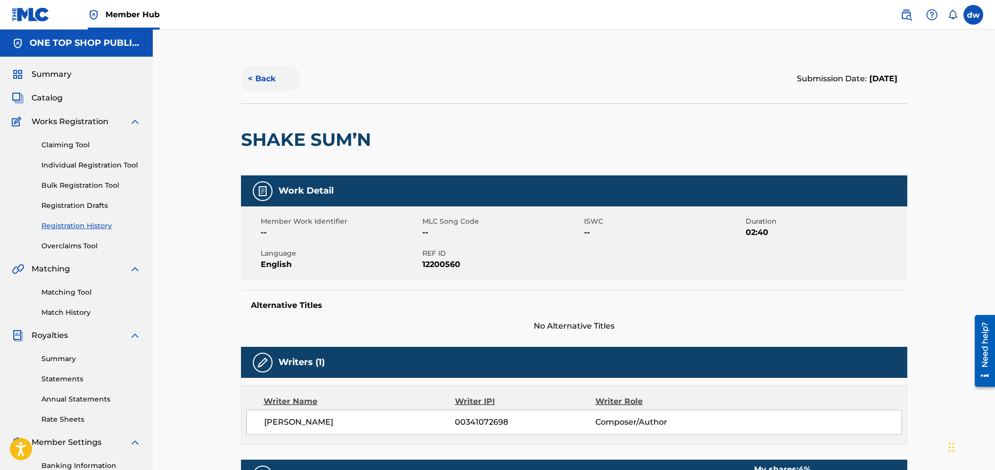
click at [265, 78] on button "< Back" at bounding box center [270, 79] width 59 height 25
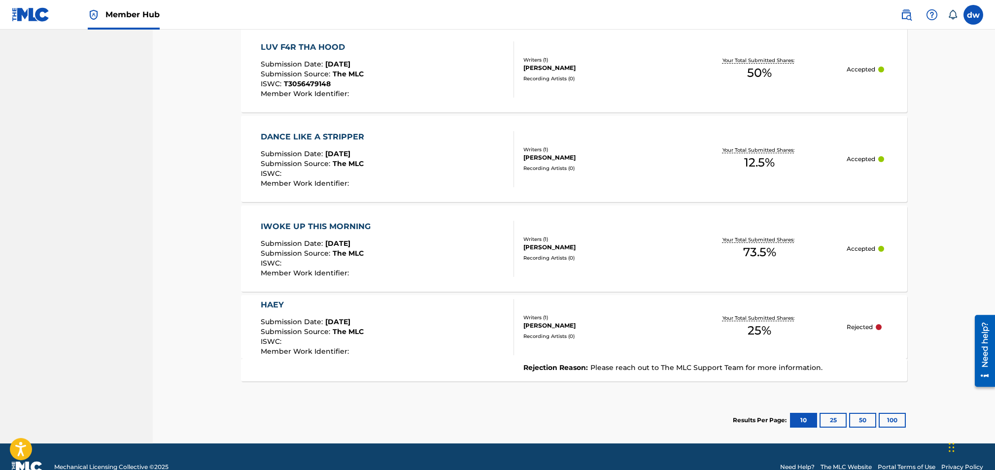
scroll to position [771, 0]
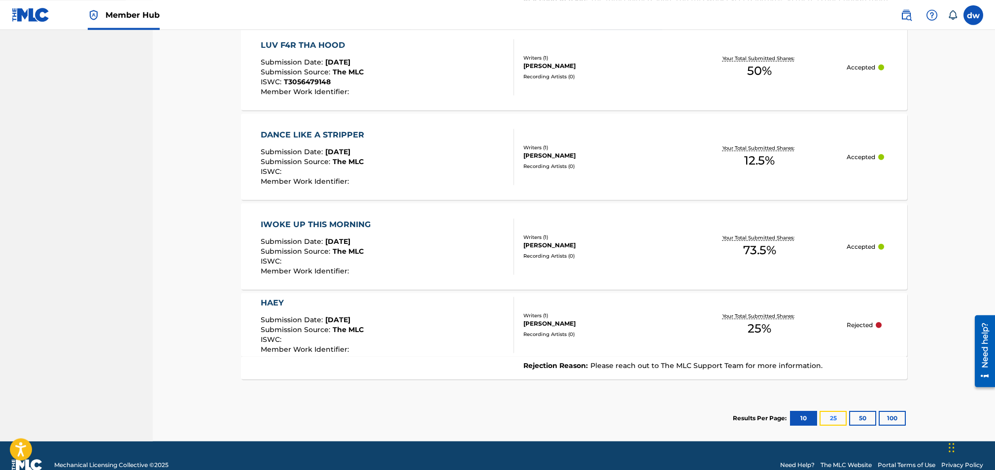
click at [669, 317] on button "25" at bounding box center [833, 418] width 27 height 15
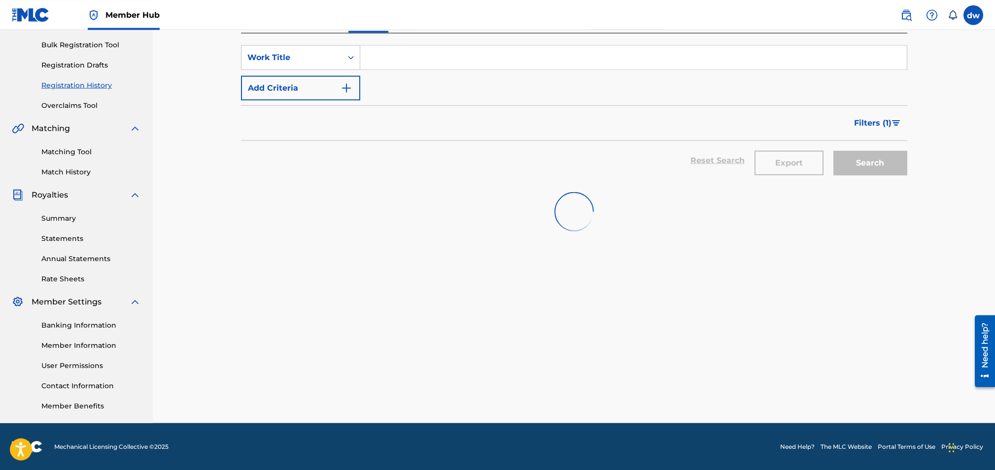
scroll to position [141, 0]
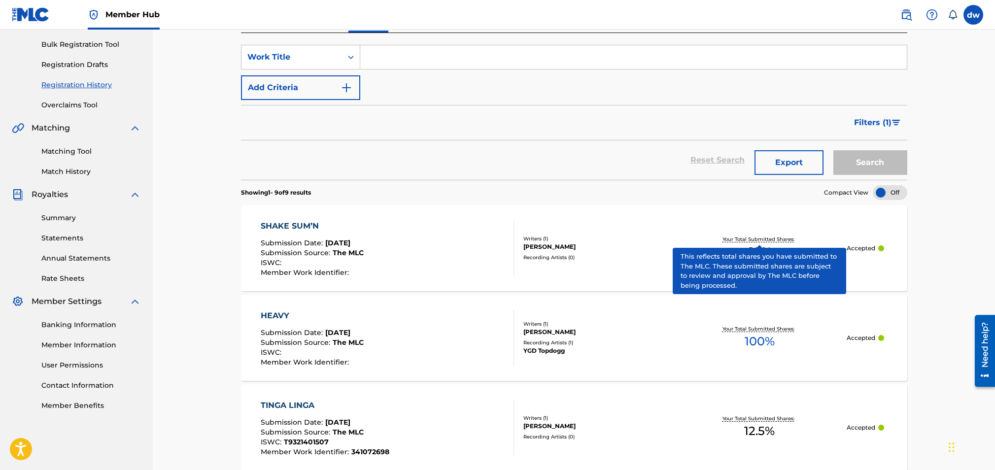
click at [669, 237] on p "Your Total Submitted Shares:" at bounding box center [760, 239] width 74 height 7
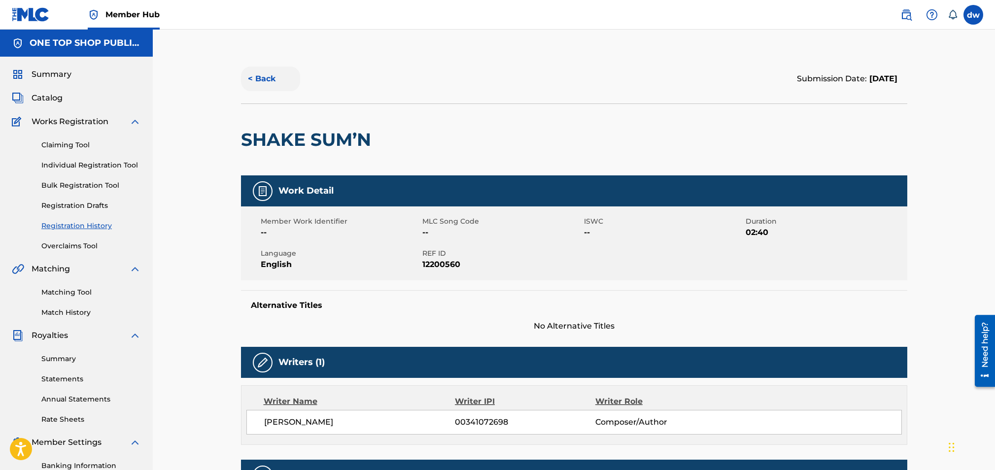
click at [254, 78] on button "< Back" at bounding box center [270, 79] width 59 height 25
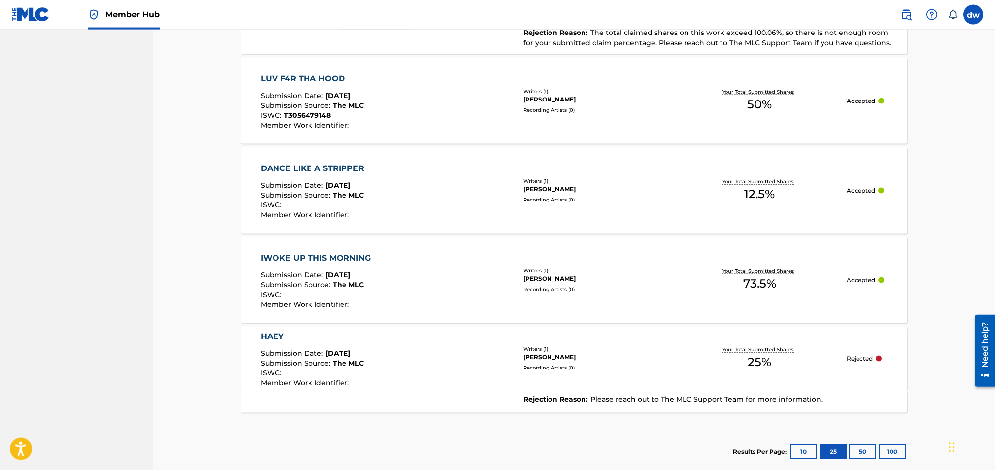
scroll to position [790, 0]
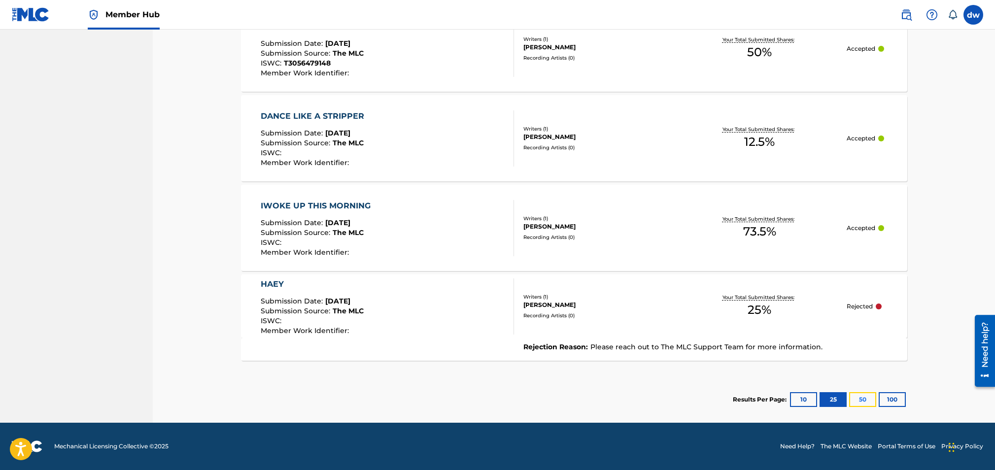
click at [669, 317] on button "50" at bounding box center [862, 399] width 27 height 15
click at [669, 317] on button "100" at bounding box center [892, 399] width 27 height 15
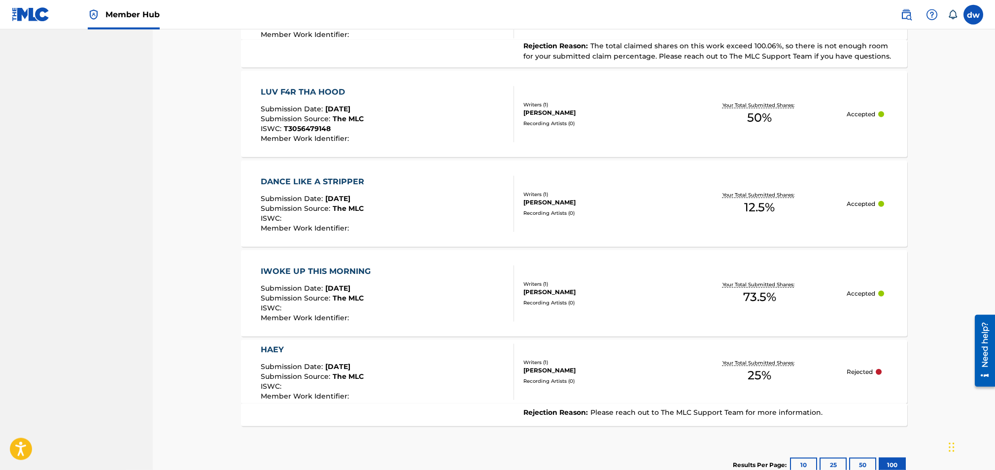
scroll to position [722, 0]
drag, startPoint x: 998, startPoint y: 187, endPoint x: 997, endPoint y: 388, distance: 200.7
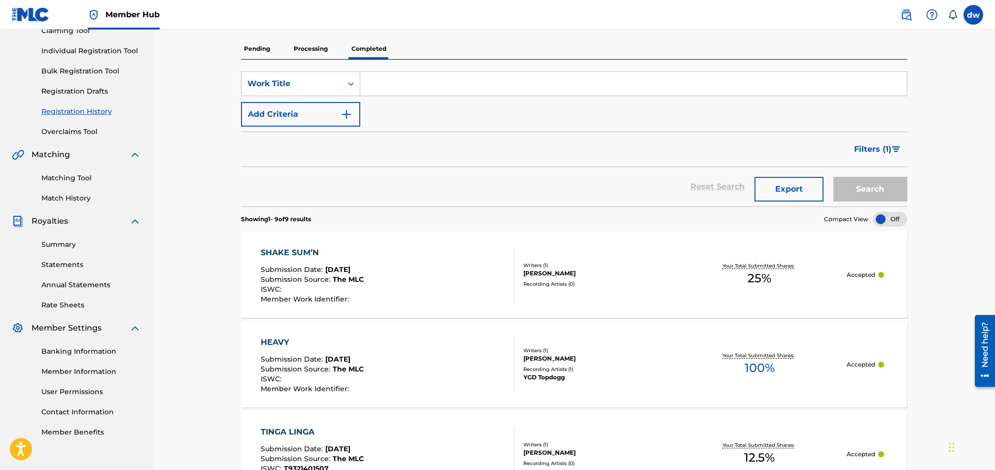
scroll to position [93, 0]
